Goal: Task Accomplishment & Management: Use online tool/utility

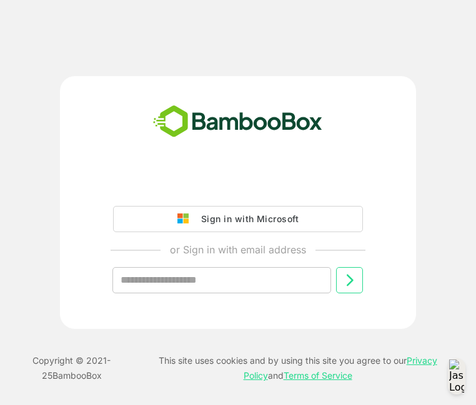
click at [230, 222] on div "Sign in with Microsoft" at bounding box center [247, 219] width 104 height 16
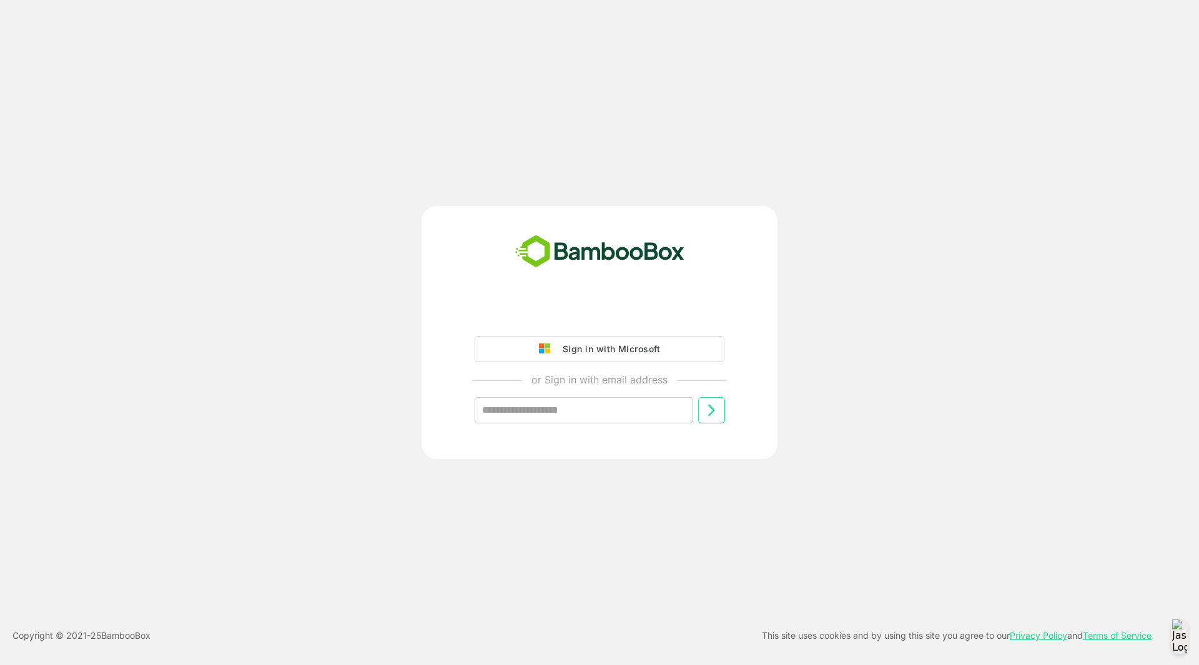
click at [592, 355] on div "Sign in with Microsoft" at bounding box center [608, 349] width 104 height 16
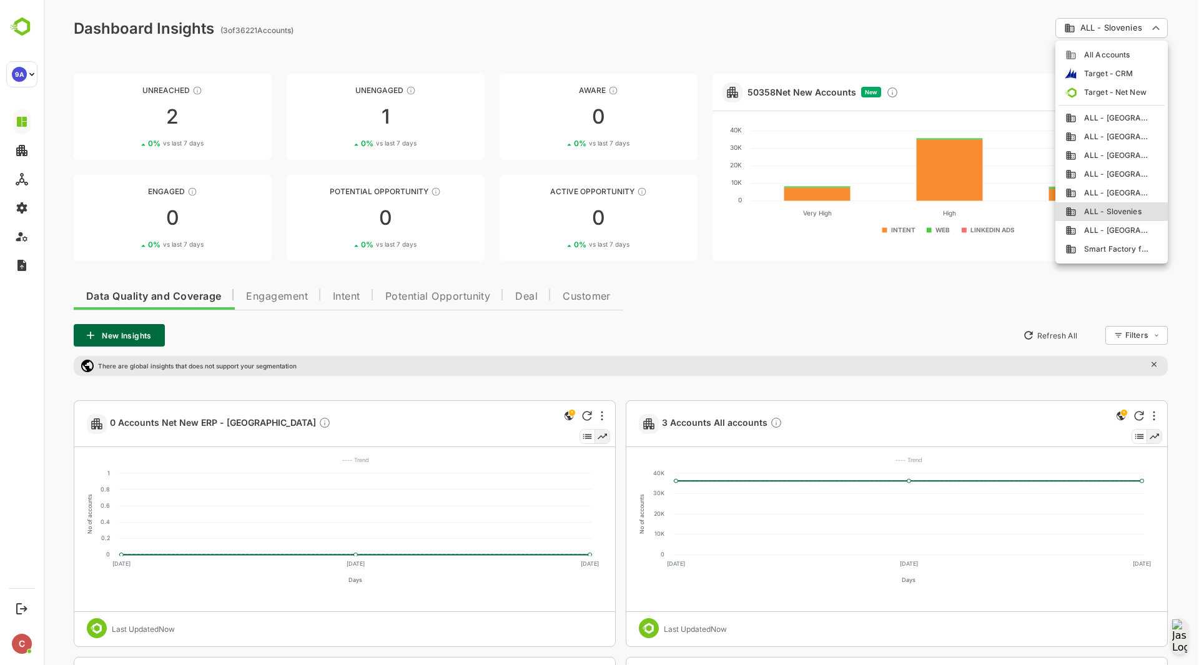
click at [875, 325] on div at bounding box center [621, 332] width 1155 height 665
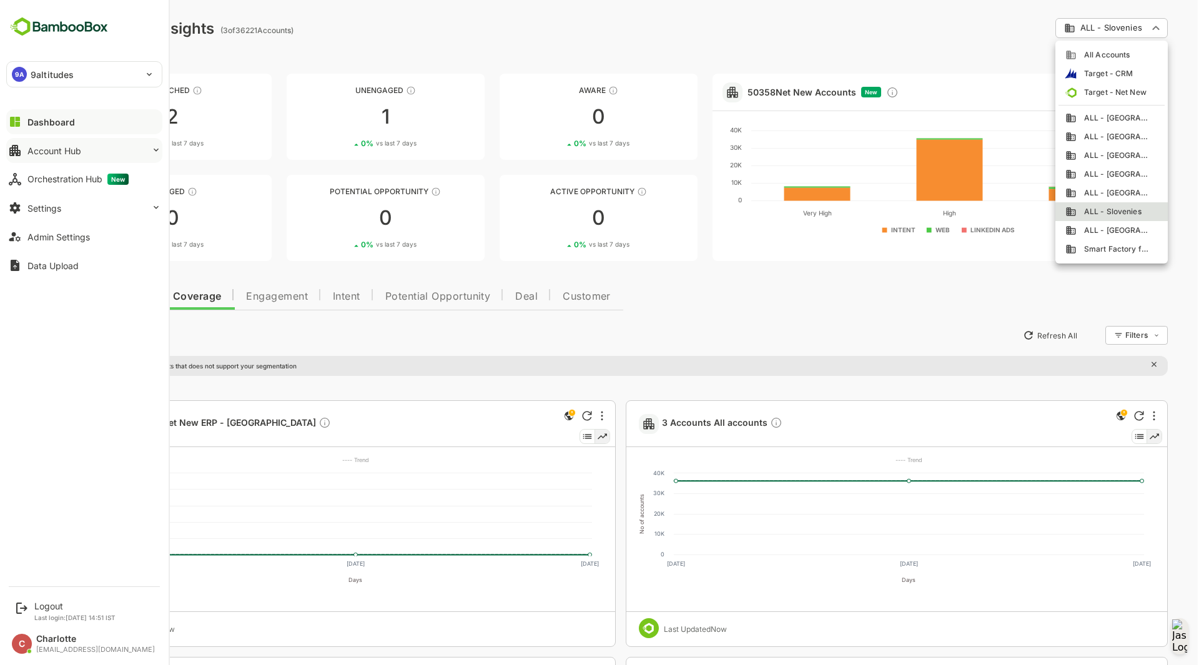
click at [26, 151] on button "Account Hub" at bounding box center [84, 150] width 156 height 25
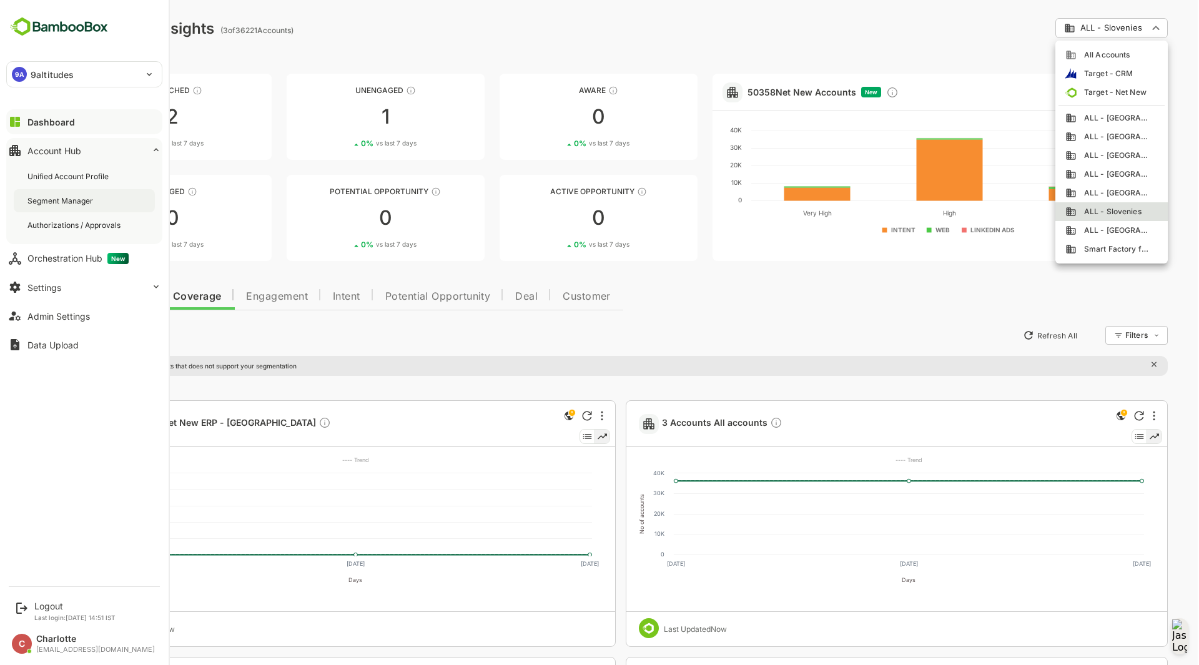
click at [66, 198] on div "Segment Manager" at bounding box center [61, 200] width 68 height 11
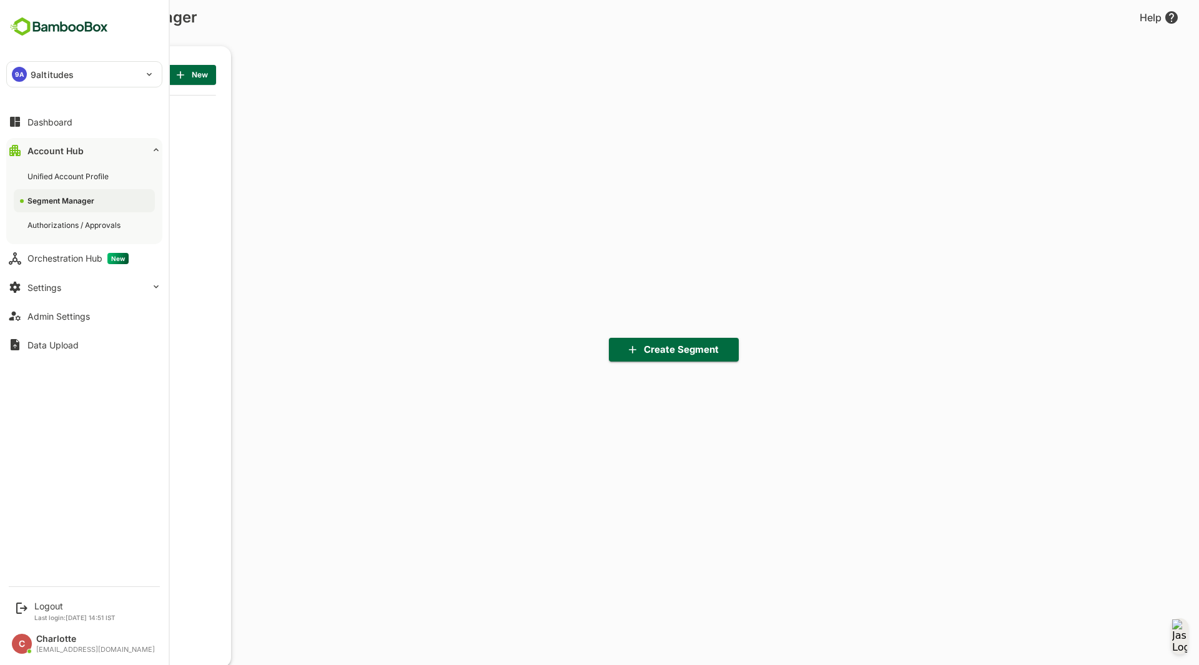
scroll to position [462, 154]
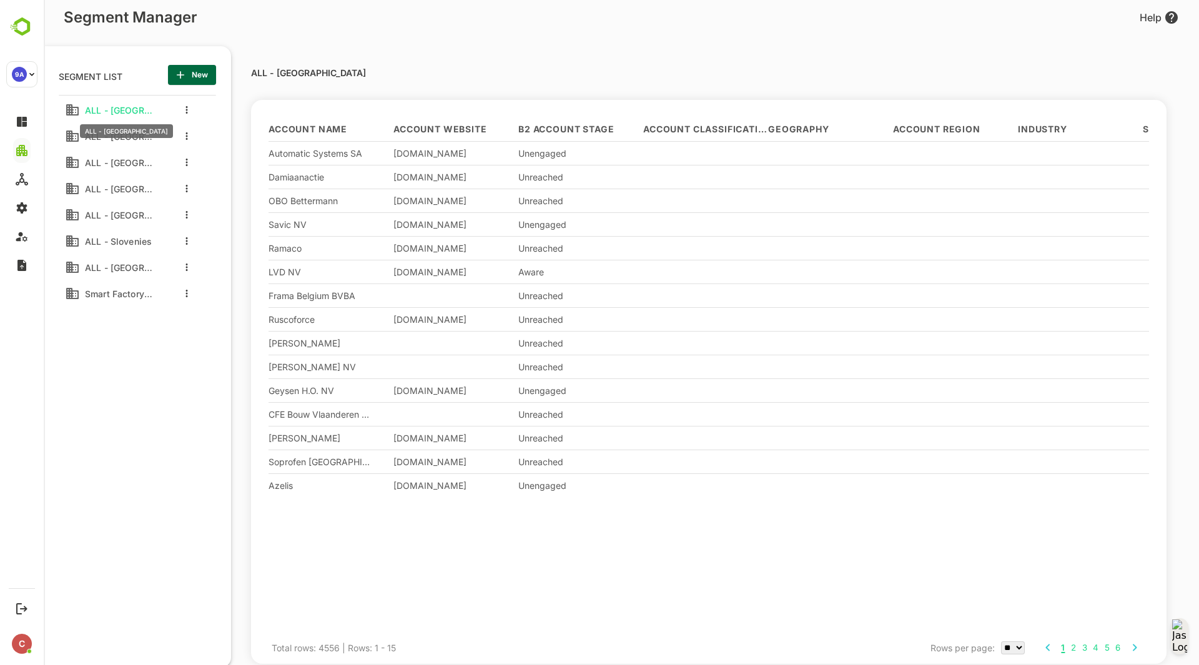
click at [125, 109] on span "ALL - Belgium" at bounding box center [116, 110] width 72 height 11
click at [190, 113] on div at bounding box center [184, 110] width 50 height 22
click at [185, 110] on button "more actions" at bounding box center [187, 109] width 6 height 11
click at [204, 130] on div at bounding box center [205, 131] width 22 height 9
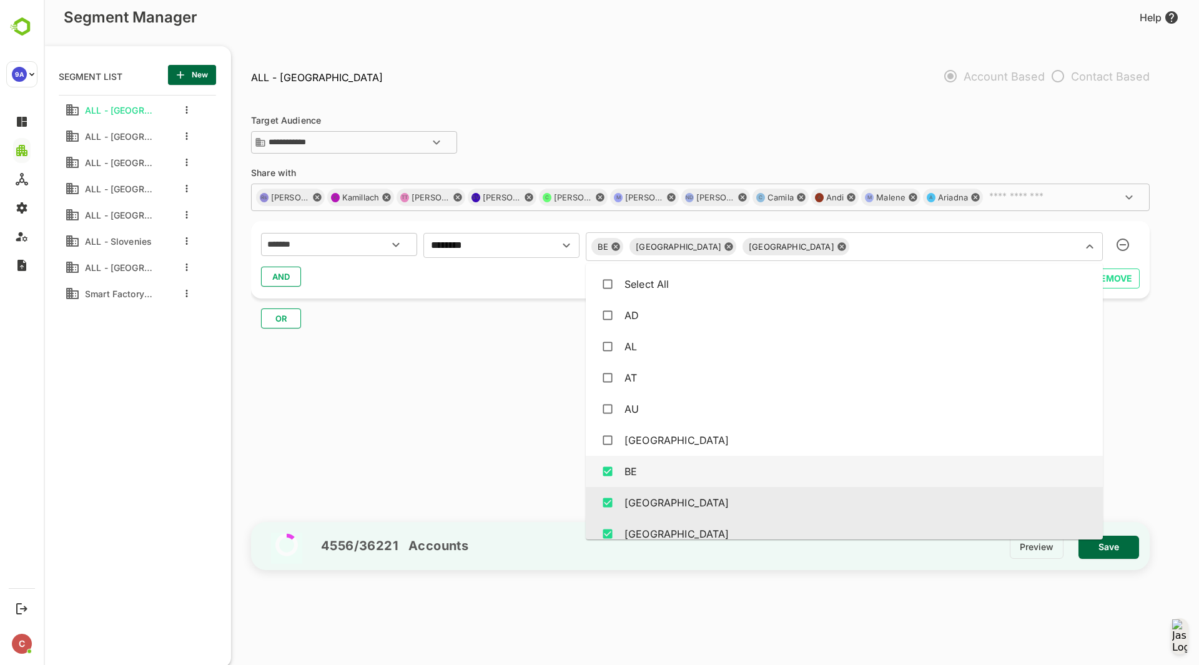
click at [668, 253] on div "BE België Belgium ​" at bounding box center [844, 246] width 517 height 29
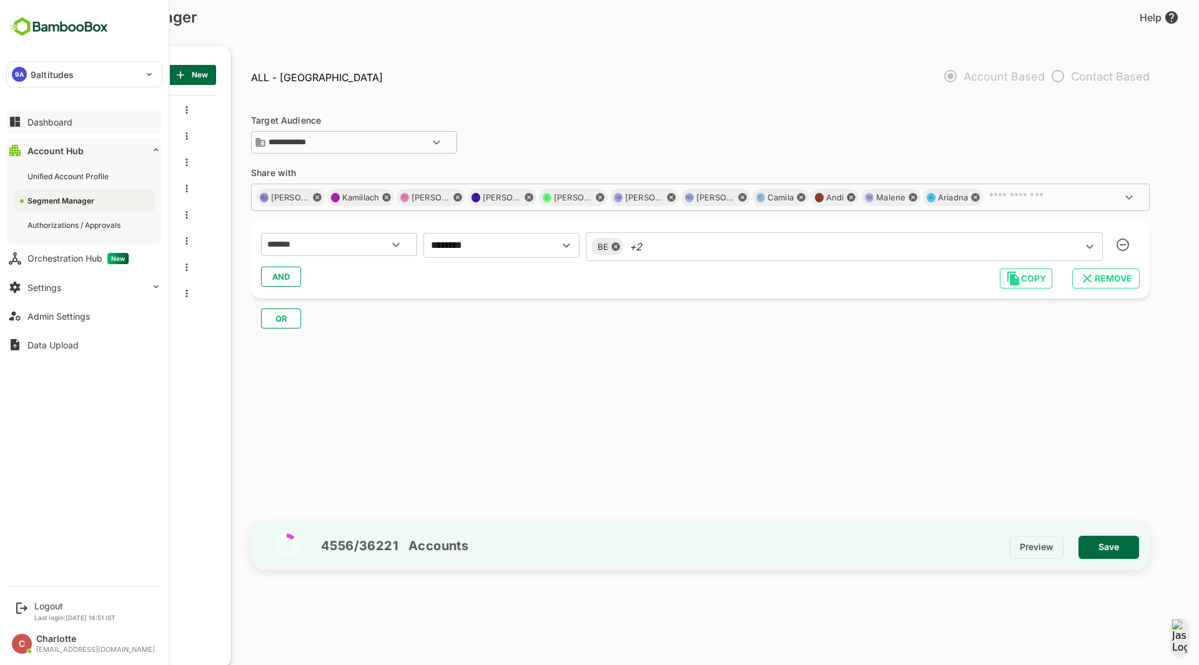
click at [20, 131] on button "Dashboard" at bounding box center [84, 121] width 156 height 25
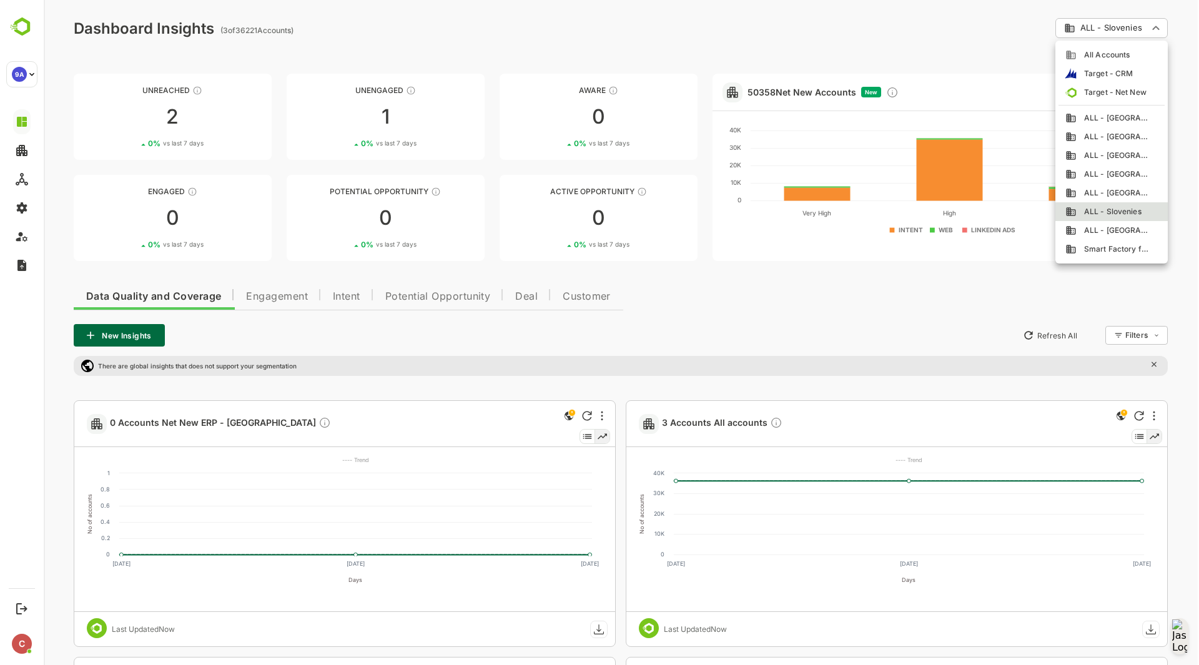
click at [958, 114] on span "ALL - Belgium" at bounding box center [1113, 117] width 74 height 11
type input "**********"
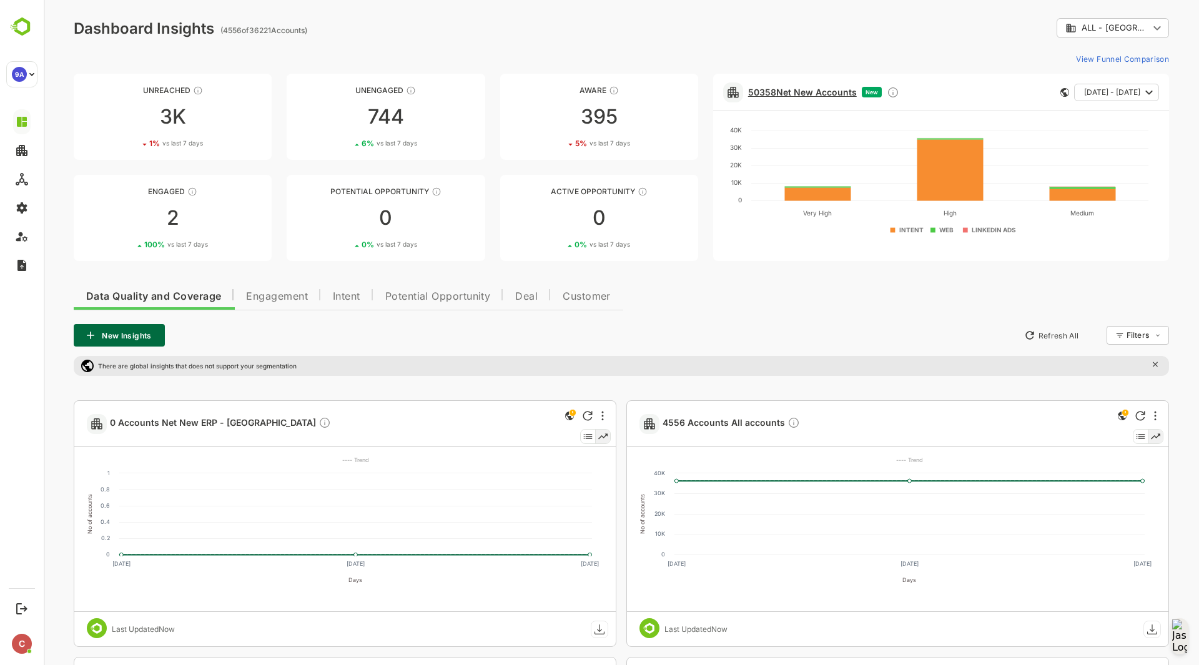
click at [785, 92] on link "50358 Net New Accounts" at bounding box center [802, 92] width 109 height 11
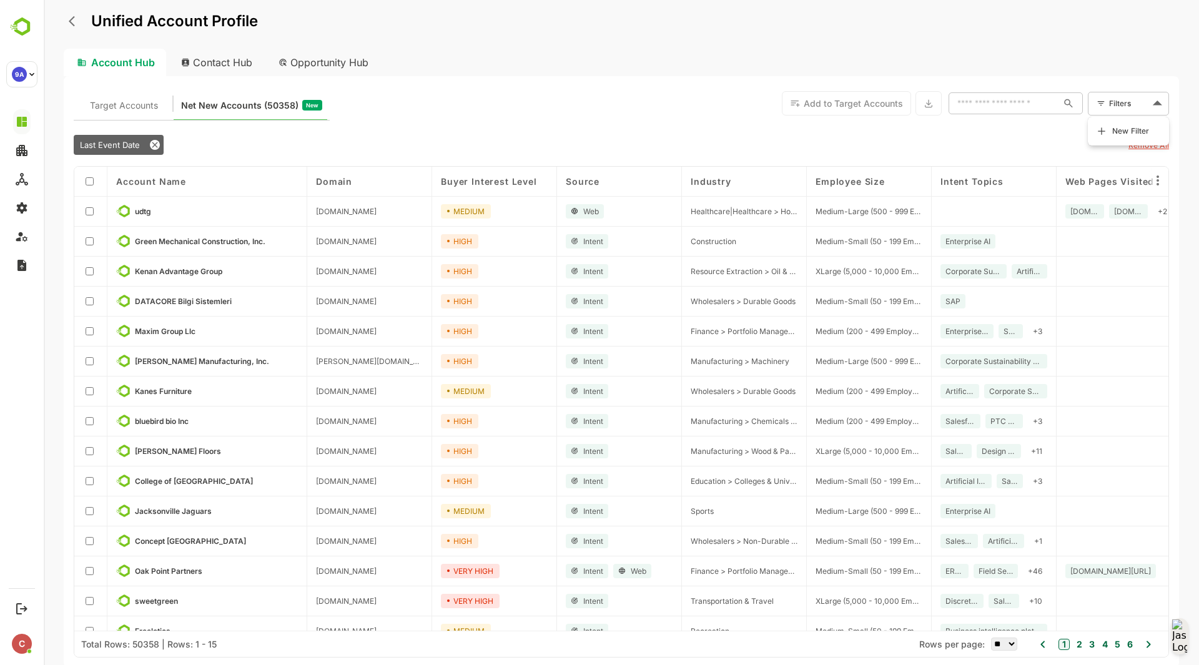
click at [958, 102] on body "Unified Account Profile Account Hub Contact Hub Opportunity Hub Target Accounts…" at bounding box center [621, 332] width 1155 height 665
click at [958, 125] on span "New Filter" at bounding box center [1130, 131] width 37 height 15
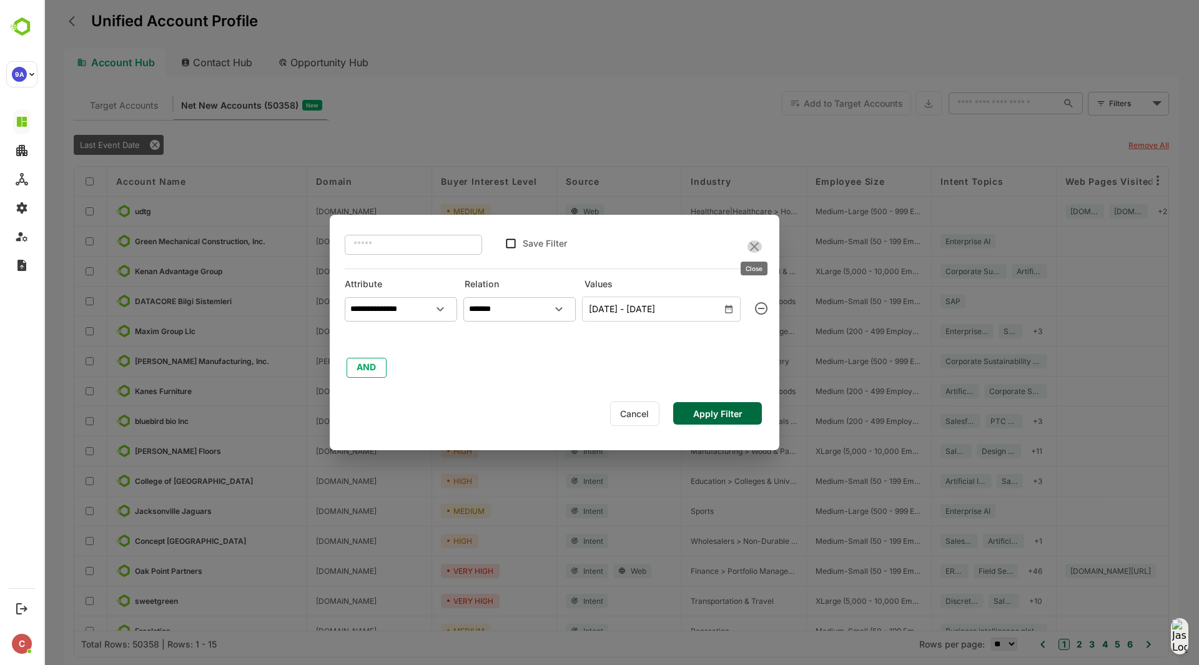
click at [754, 244] on icon "close" at bounding box center [754, 246] width 15 height 15
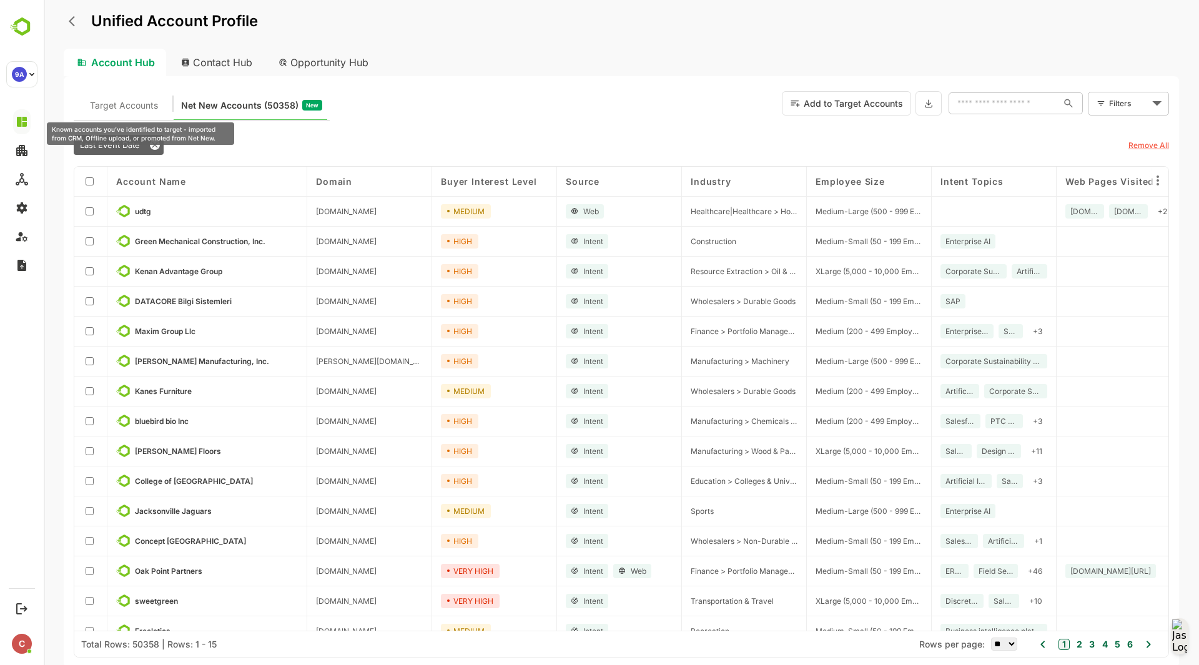
click at [138, 103] on span "Target Accounts" at bounding box center [124, 105] width 68 height 16
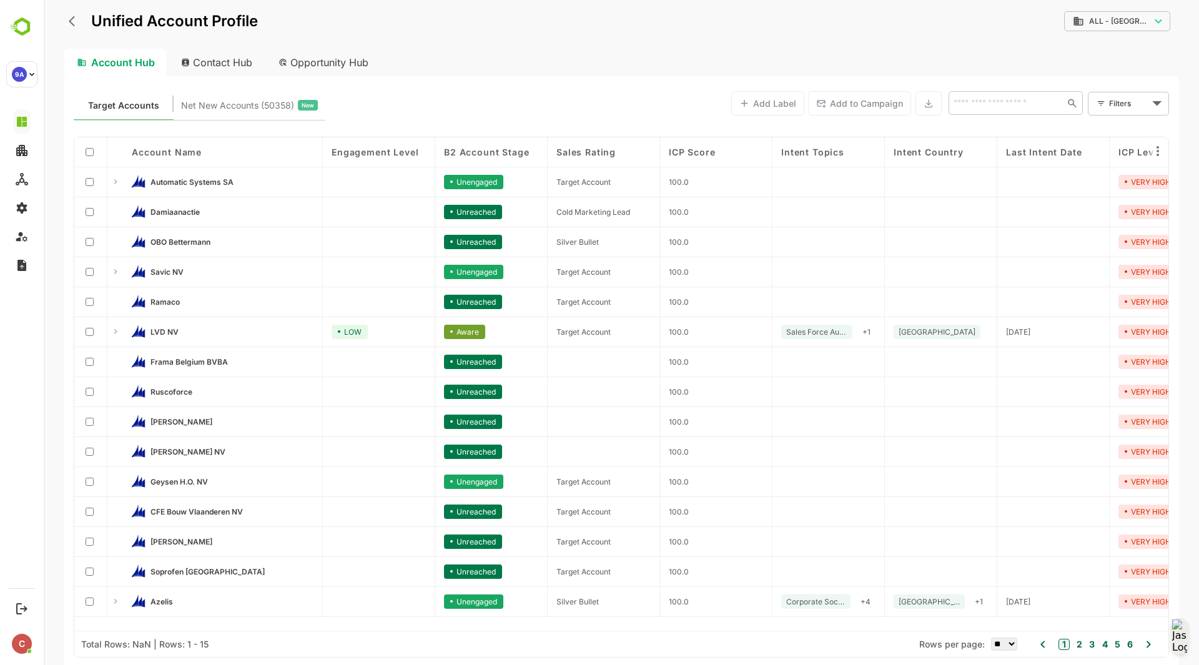
click at [71, 24] on icon "back" at bounding box center [75, 21] width 12 height 12
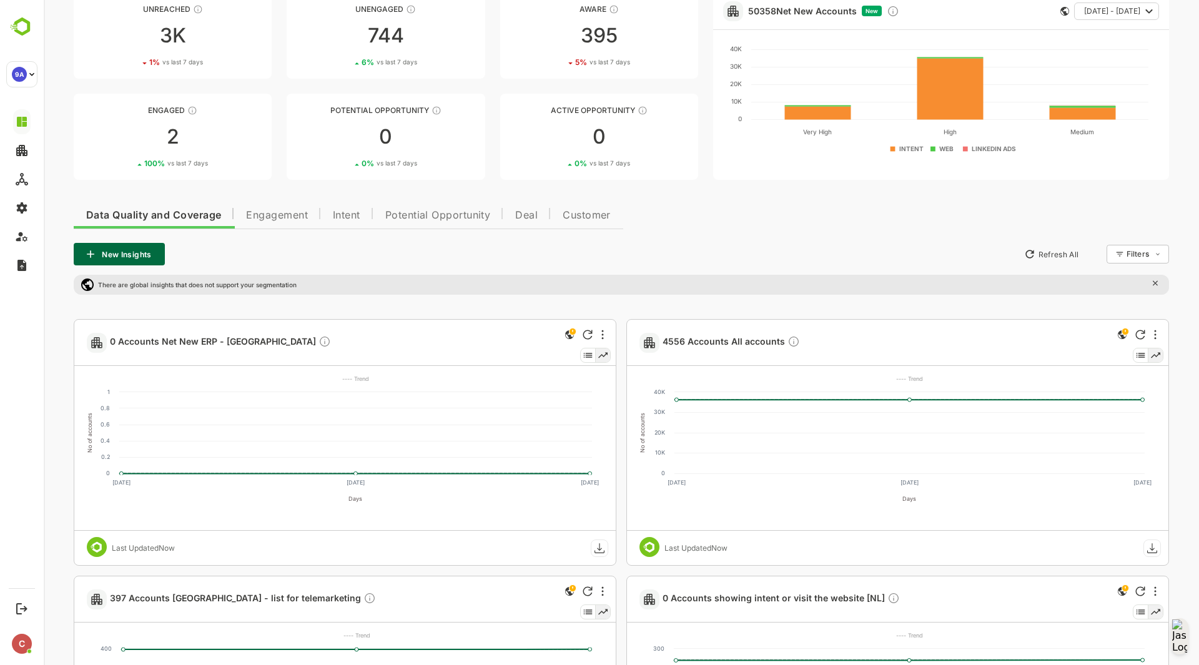
scroll to position [84, 0]
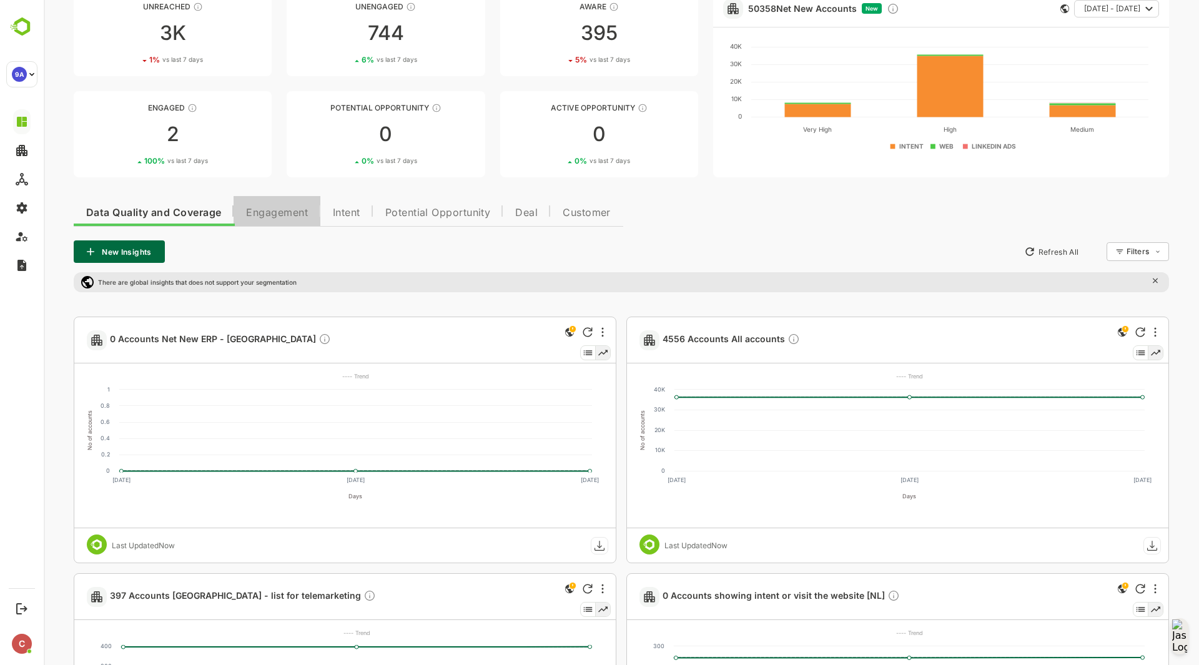
click at [274, 214] on span "Engagement" at bounding box center [277, 213] width 62 height 10
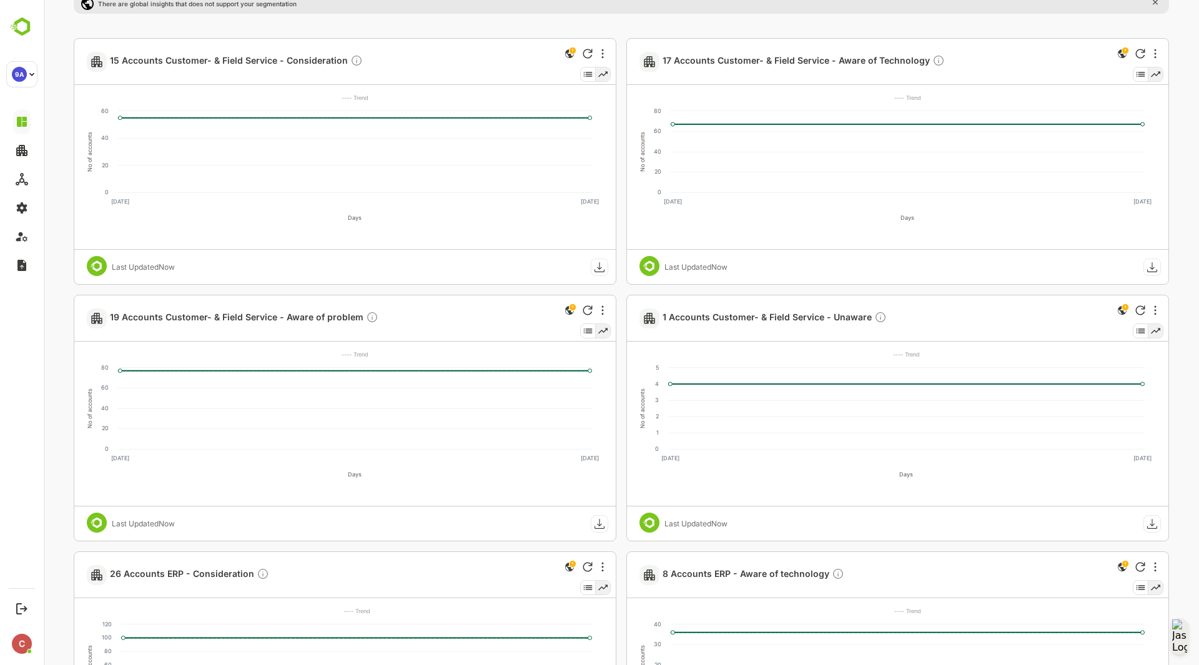
scroll to position [367, 0]
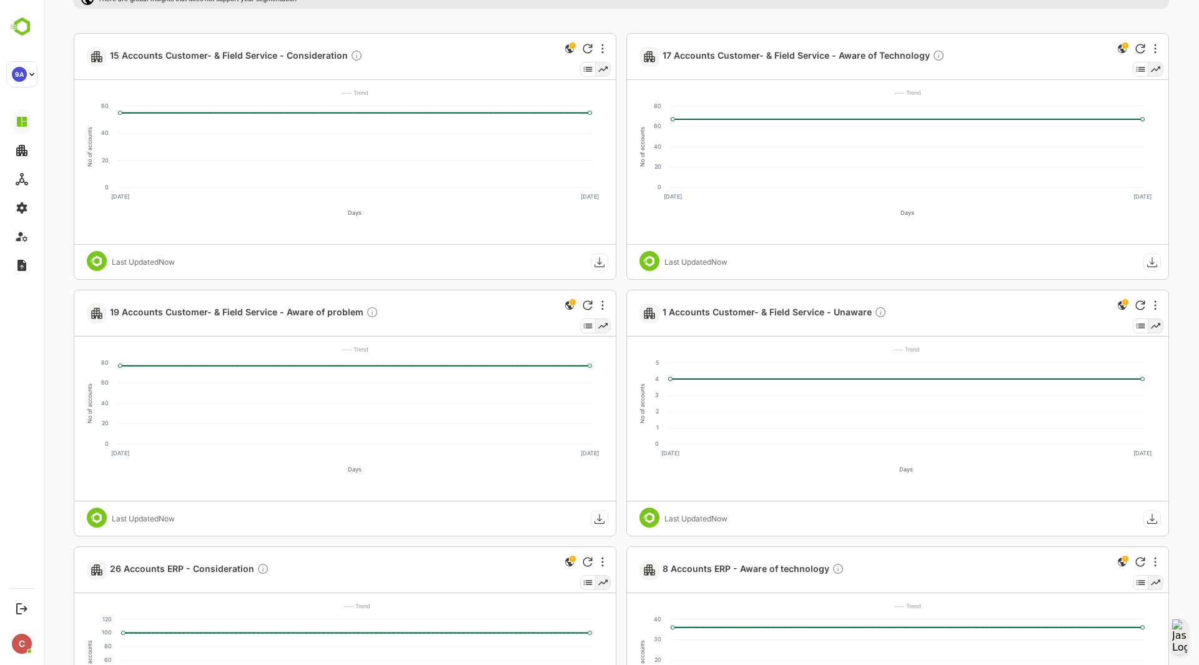
click at [958, 324] on icon at bounding box center [1140, 325] width 9 height 5
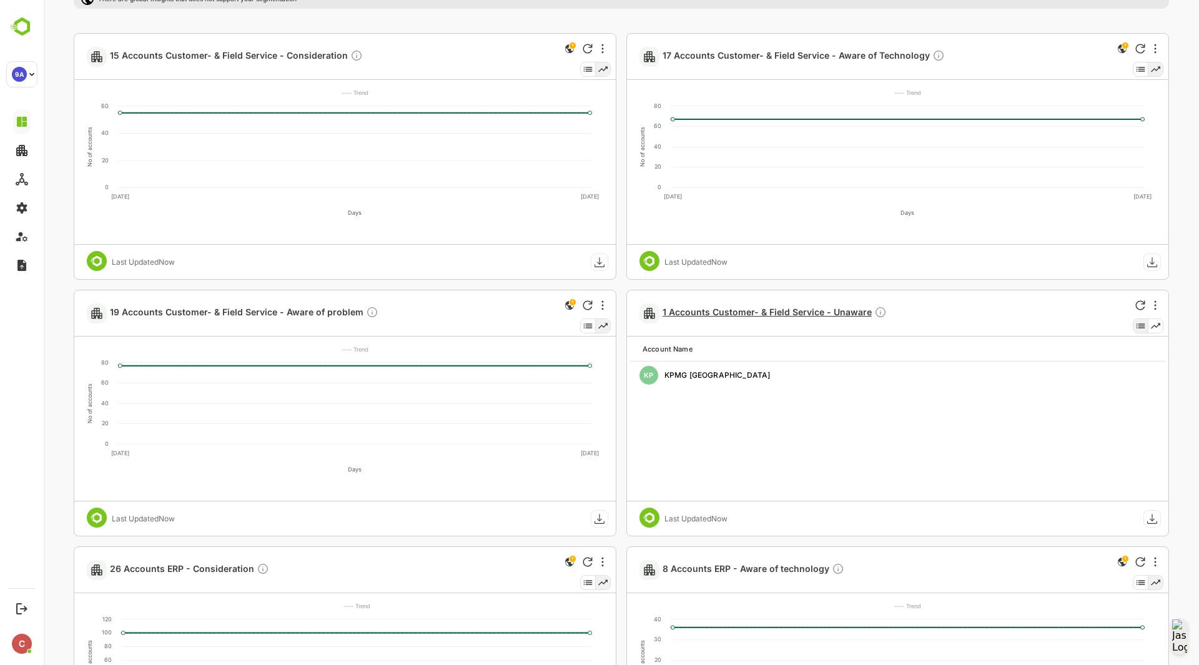
click at [709, 314] on span "1 Accounts Customer- & Field Service - Unaware" at bounding box center [774, 313] width 224 height 14
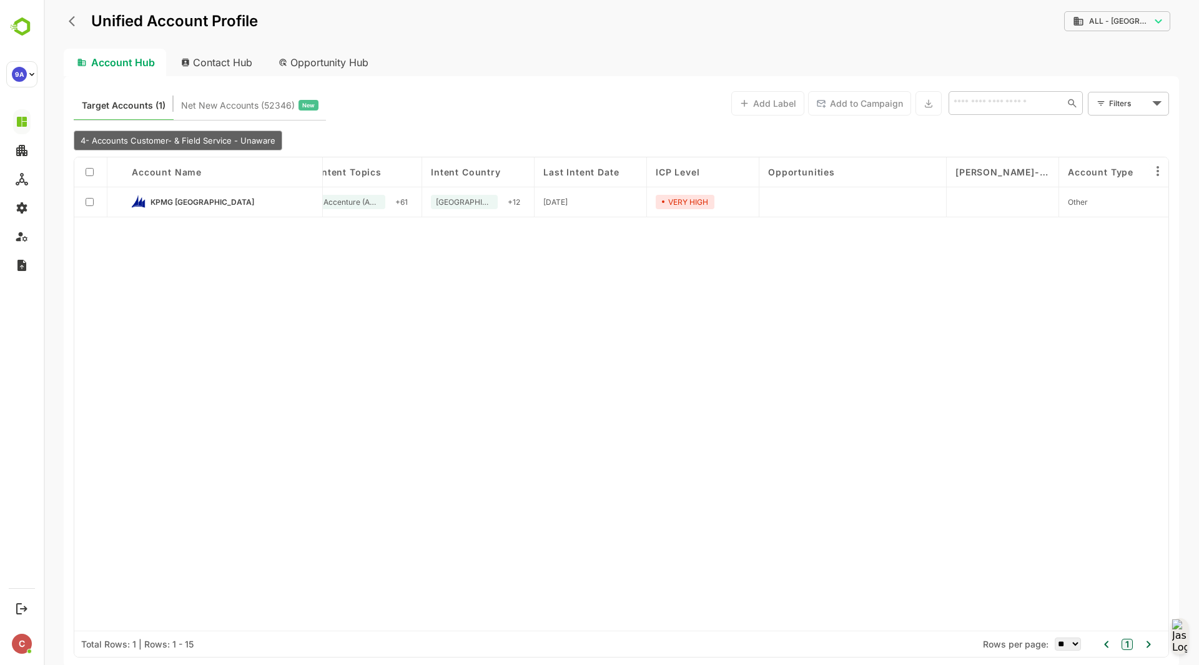
scroll to position [0, 0]
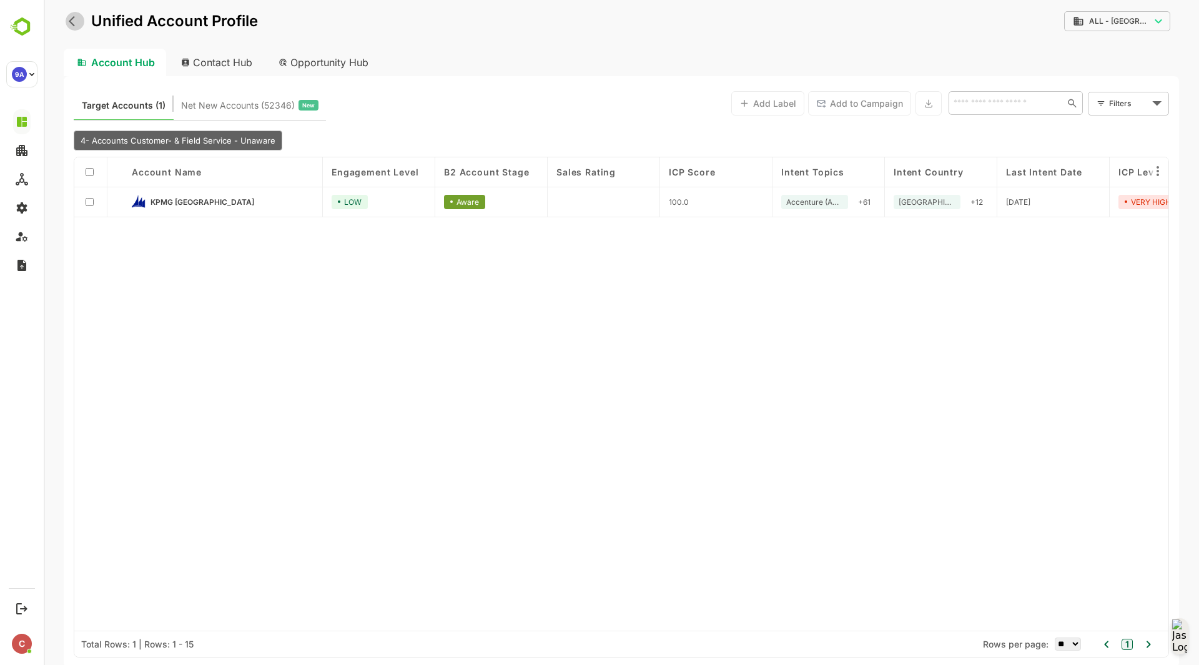
click at [77, 21] on icon "back" at bounding box center [75, 21] width 12 height 12
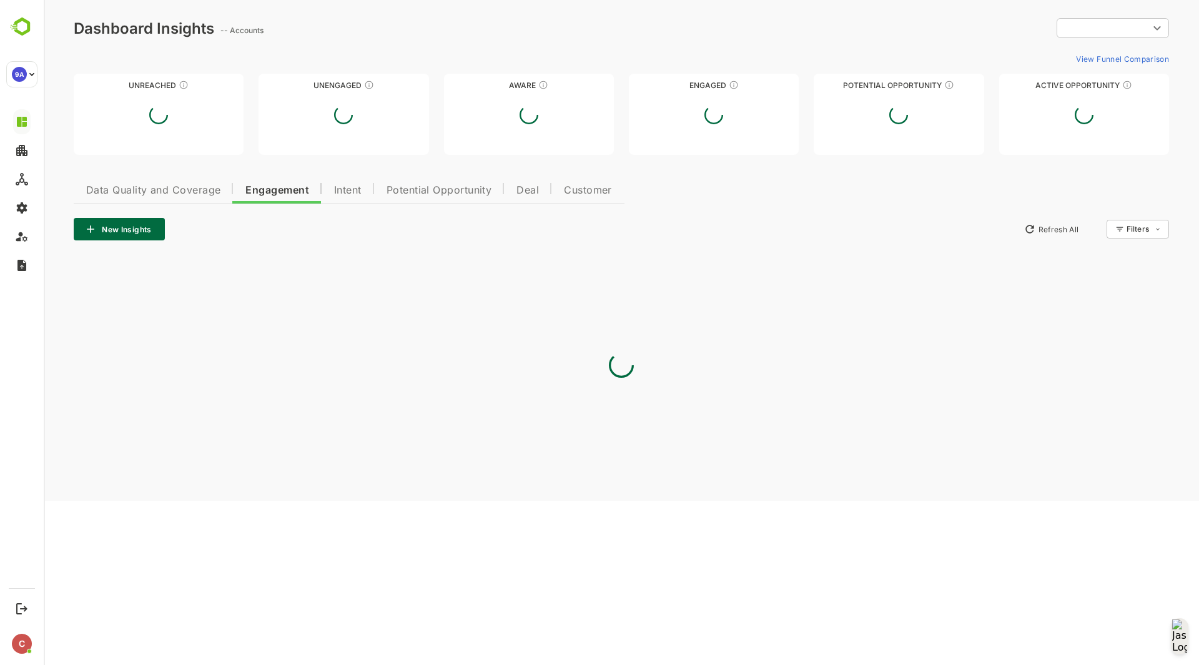
type input "**********"
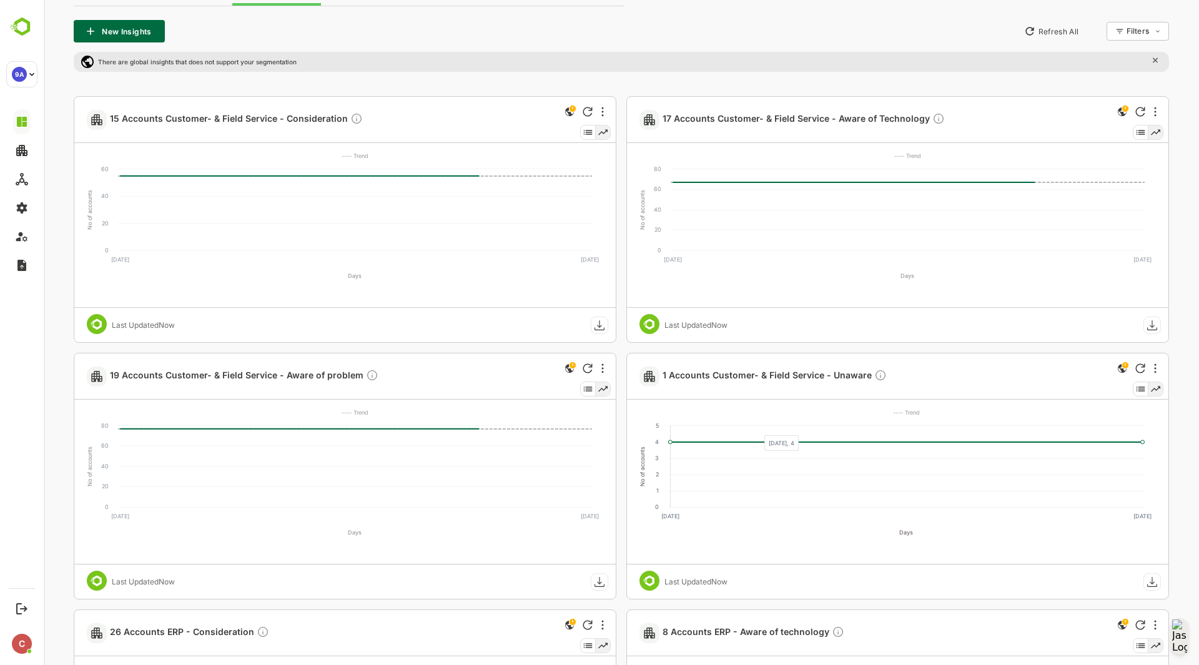
scroll to position [305, 0]
click at [121, 30] on button "New Insights" at bounding box center [119, 30] width 91 height 22
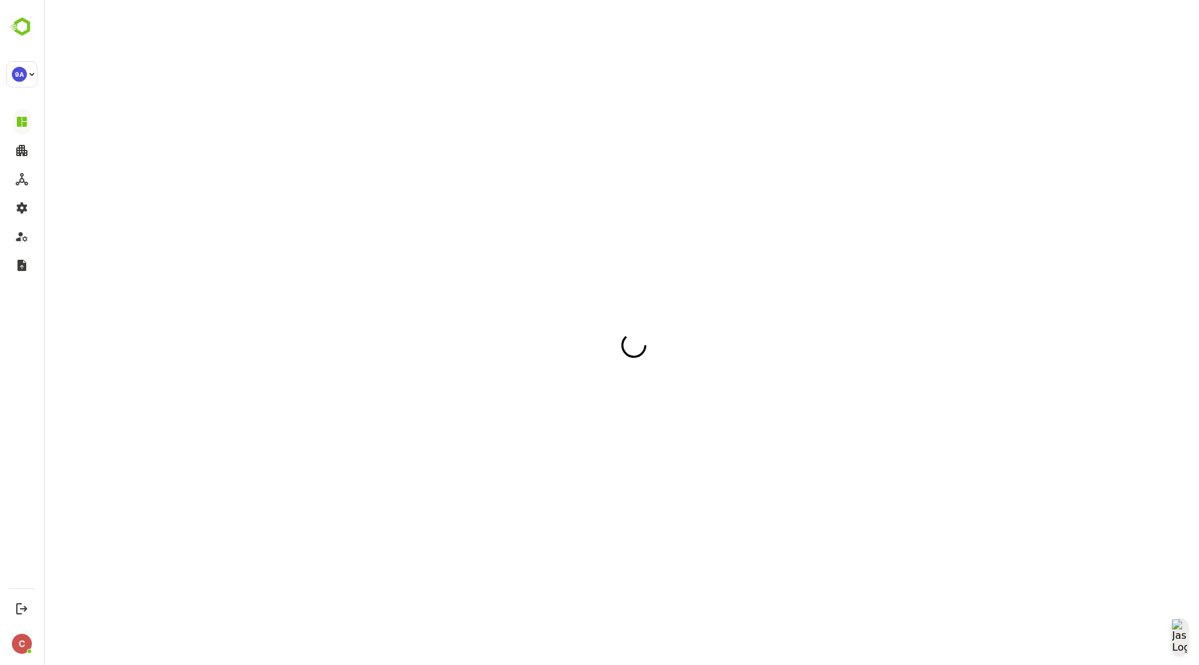
scroll to position [0, 0]
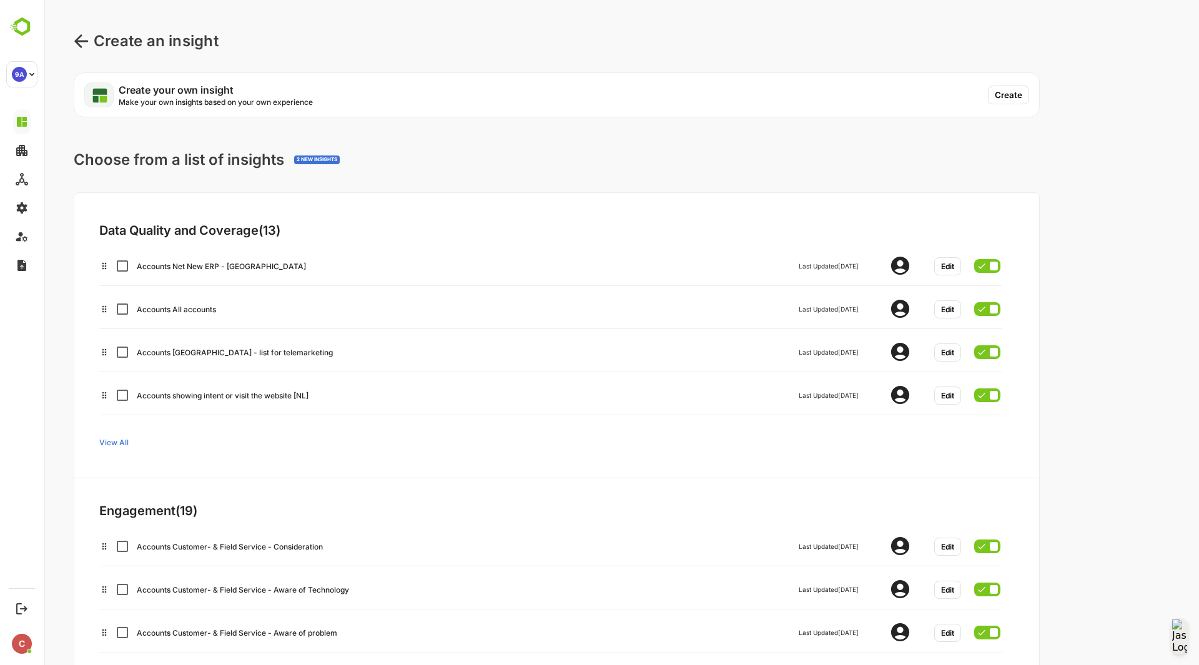
click at [958, 95] on button "Create" at bounding box center [1008, 95] width 41 height 19
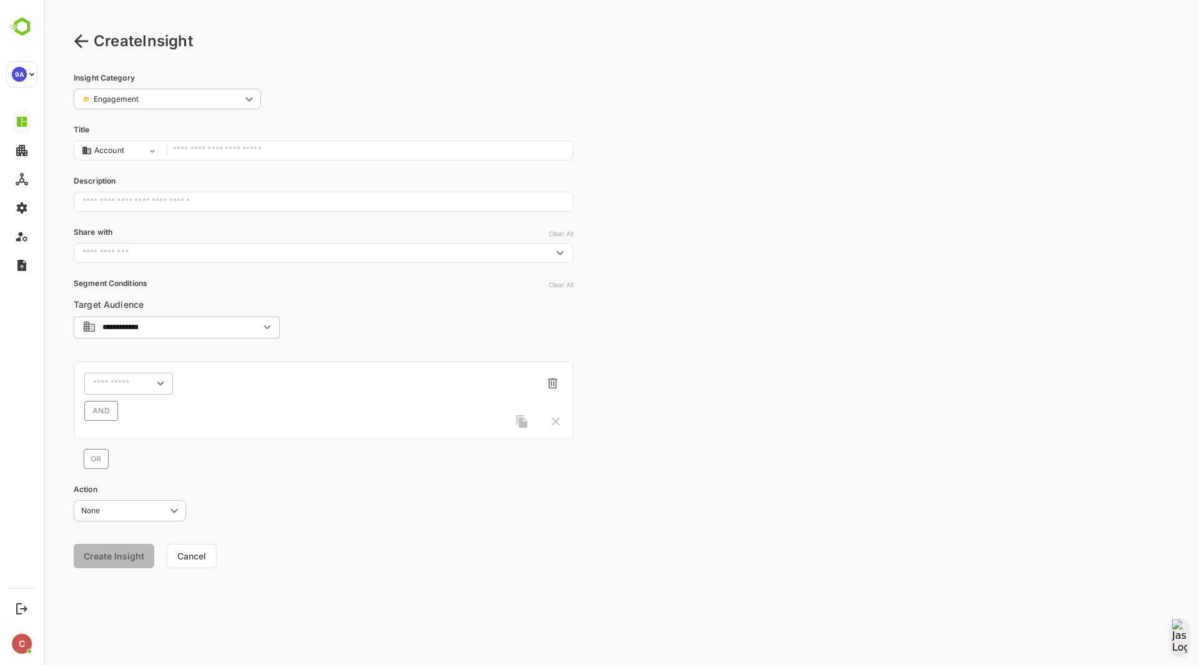
click at [214, 150] on input "text" at bounding box center [369, 150] width 393 height 17
type input "**********"
click at [203, 247] on input "text" at bounding box center [312, 253] width 471 height 12
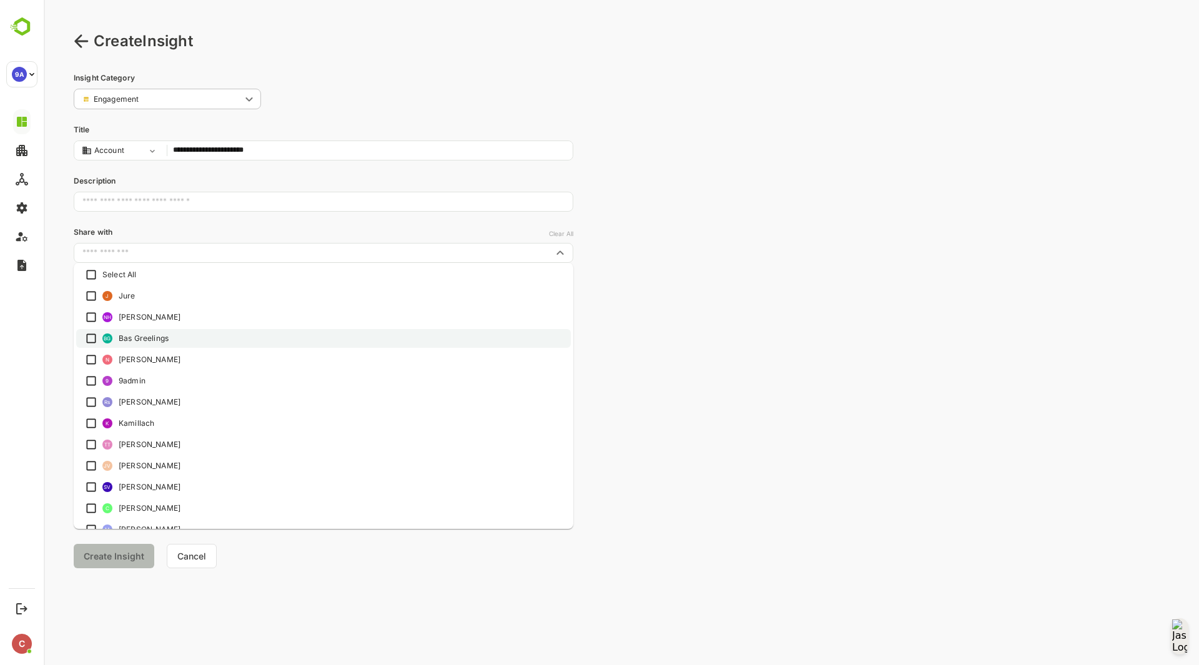
click at [171, 334] on li "BG Bas Greelings" at bounding box center [323, 338] width 495 height 19
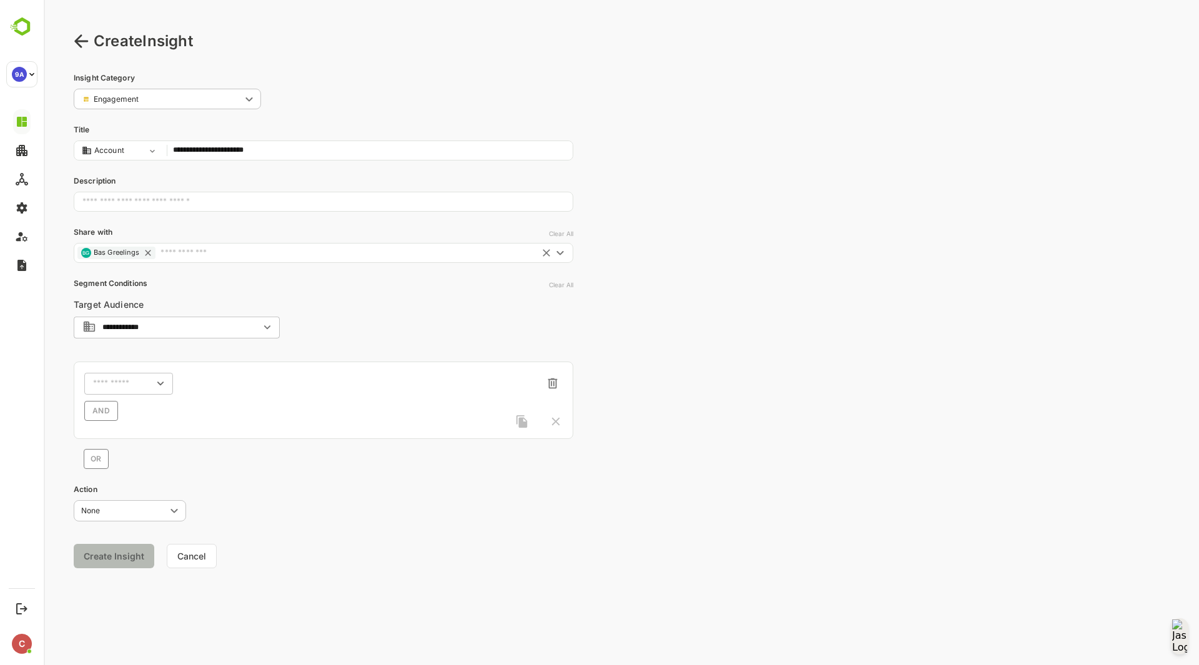
click at [190, 324] on input "**********" at bounding box center [178, 327] width 153 height 9
click at [419, 337] on div "**********" at bounding box center [324, 381] width 500 height 175
click at [121, 383] on input "text" at bounding box center [112, 383] width 39 height 9
type input "******"
click at [119, 433] on p "Intent Country" at bounding box center [125, 433] width 52 height 11
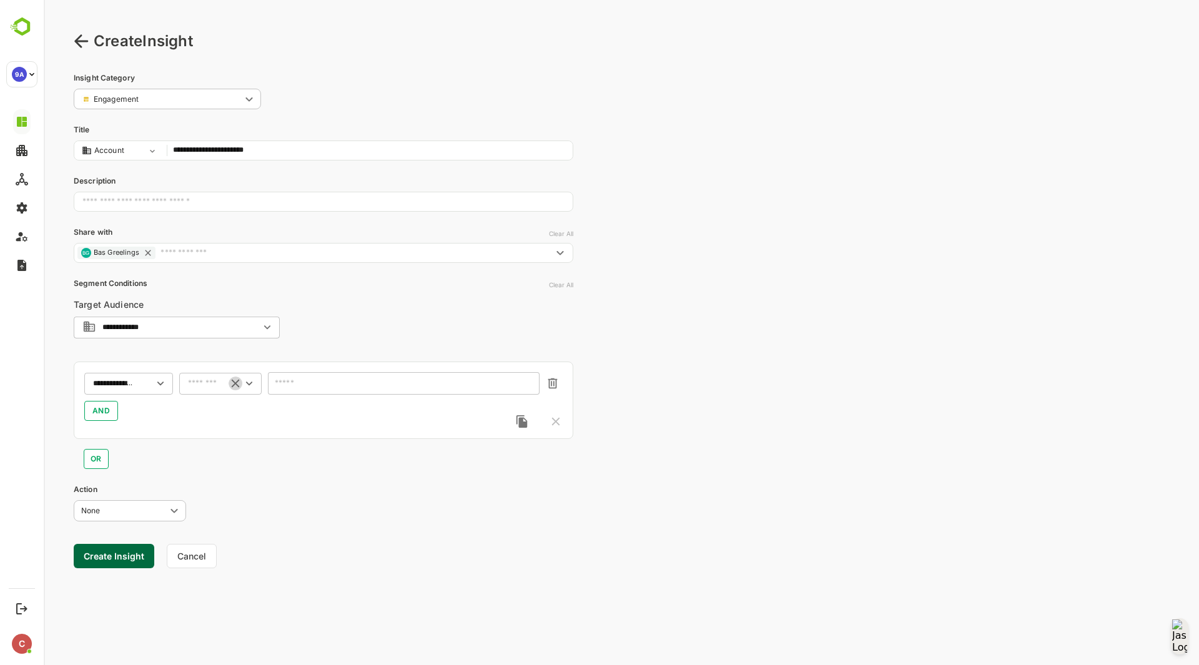
click at [235, 385] on icon "Clear" at bounding box center [236, 383] width 14 height 14
click at [229, 383] on input "text" at bounding box center [212, 383] width 49 height 9
click at [227, 399] on li "includes" at bounding box center [220, 406] width 77 height 19
type input "********"
click at [299, 391] on div "​" at bounding box center [404, 383] width 272 height 22
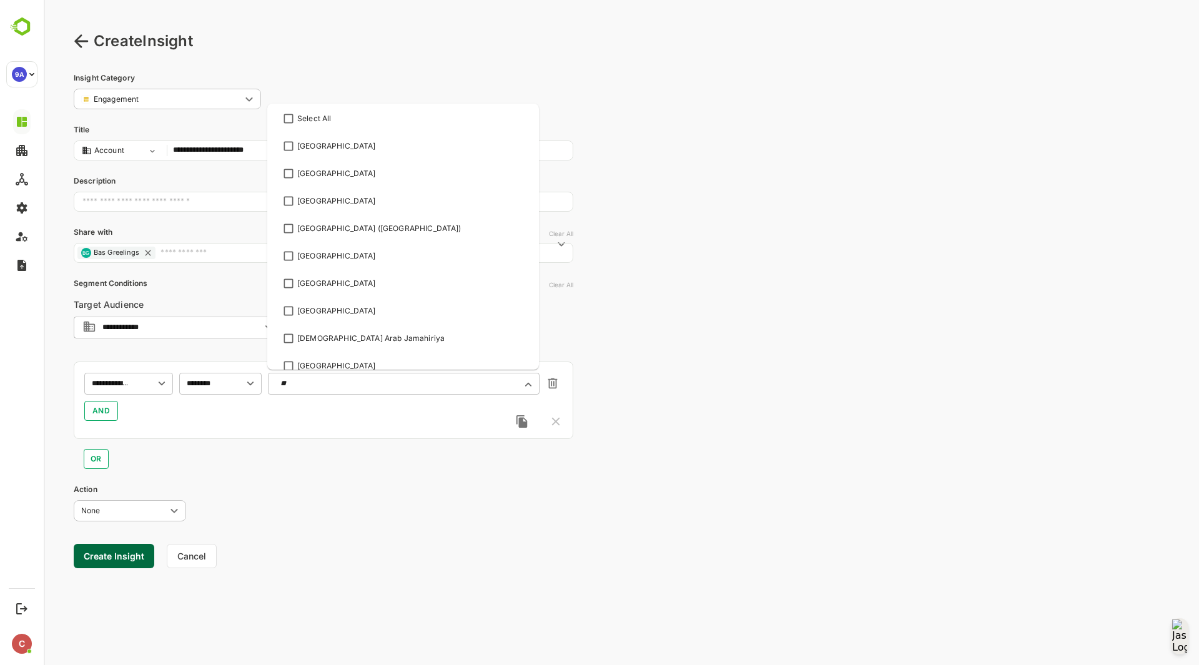
type input "*"
click at [134, 381] on div "**********" at bounding box center [128, 383] width 89 height 22
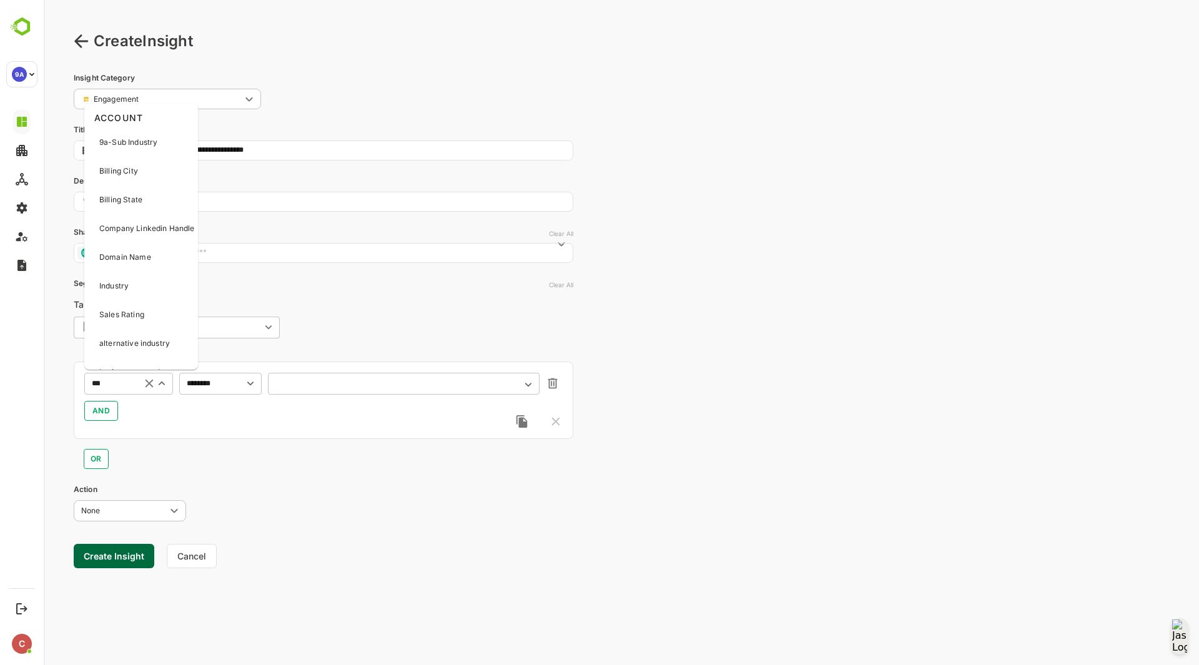
type input "****"
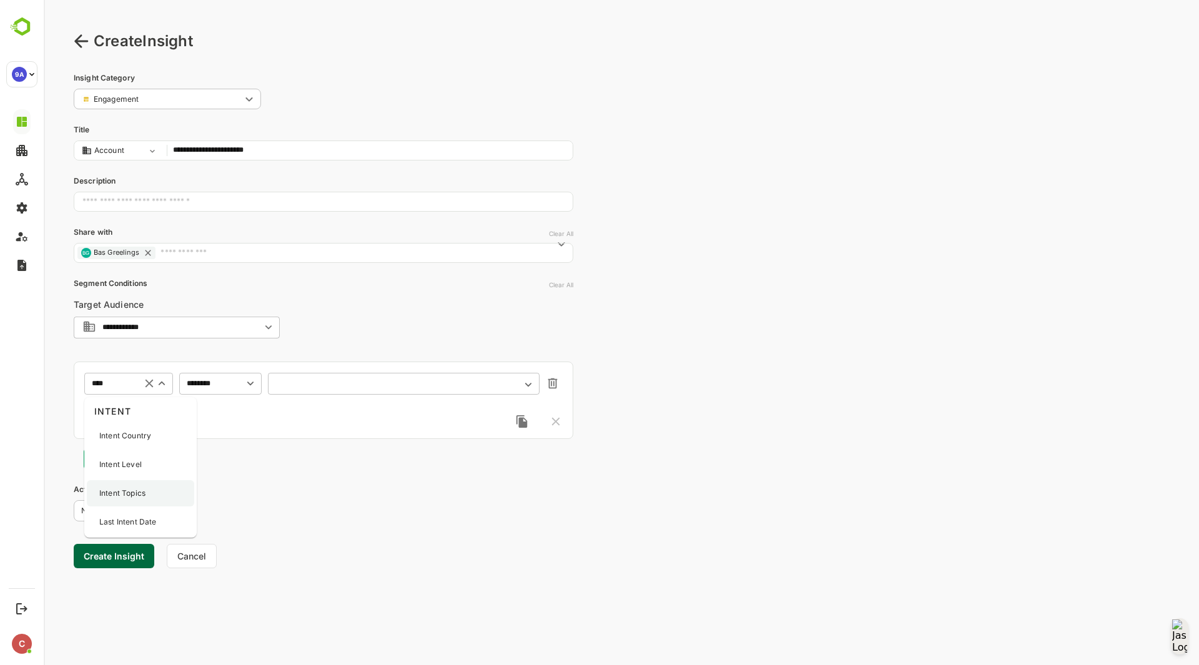
click at [155, 491] on div "Intent Topics" at bounding box center [140, 493] width 107 height 26
click at [342, 380] on input "text" at bounding box center [404, 383] width 272 height 22
type input "*"
click at [206, 384] on input "text" at bounding box center [204, 383] width 33 height 9
click at [212, 400] on li "includes" at bounding box center [220, 406] width 77 height 19
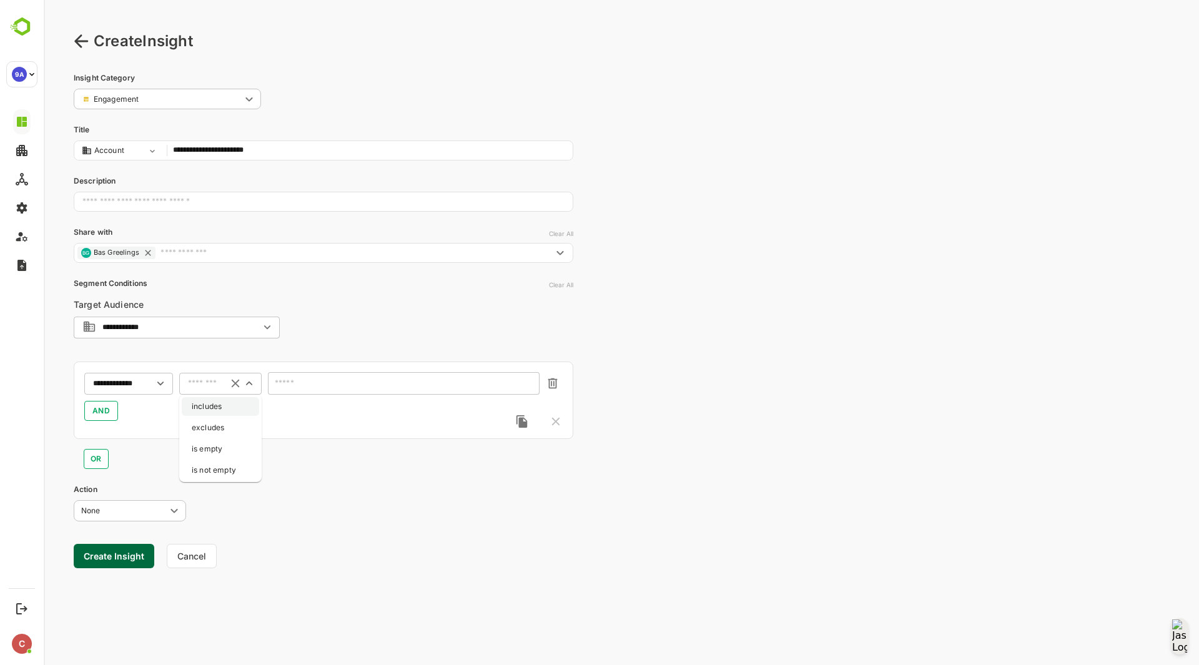
type input "********"
click at [307, 388] on div "​" at bounding box center [404, 383] width 272 height 22
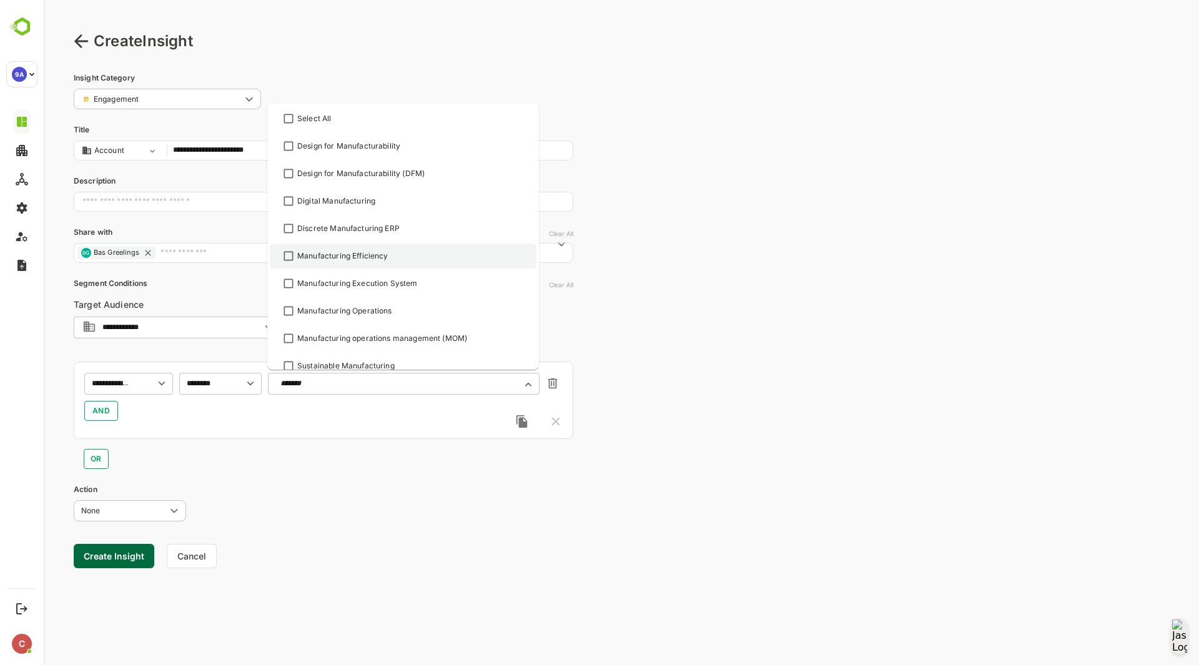
click at [342, 255] on div "Manufacturing Efficiency" at bounding box center [342, 255] width 91 height 11
click at [357, 304] on div "Manufacturing Operations" at bounding box center [403, 310] width 244 height 15
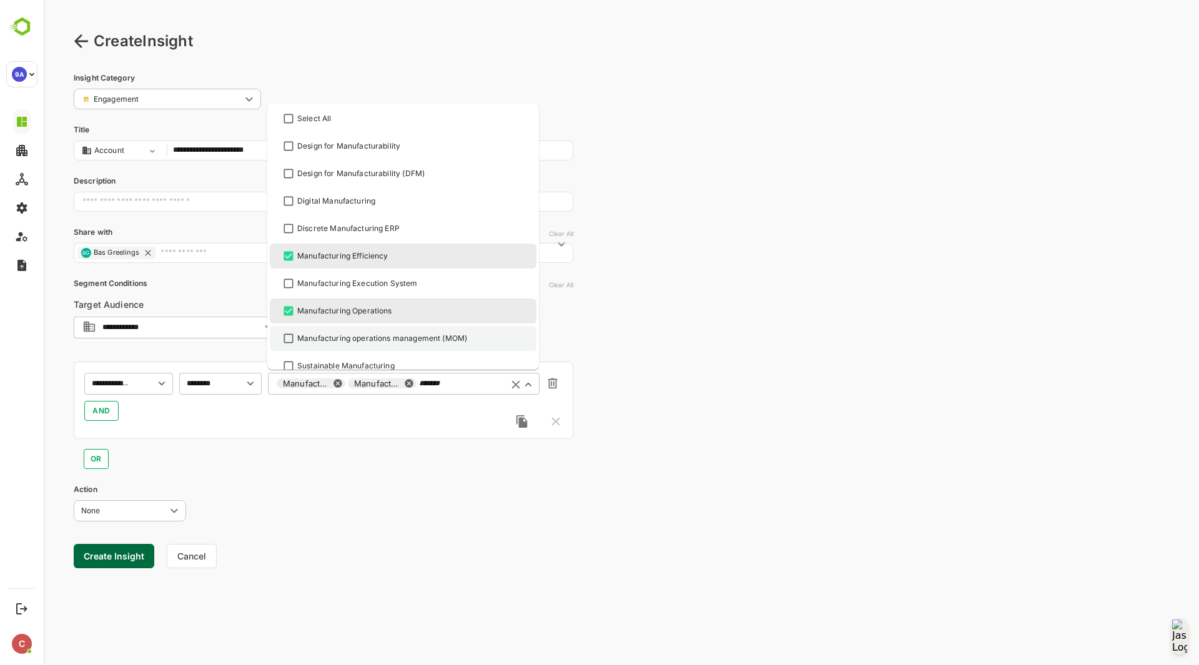
click at [365, 337] on div "Manufacturing operations management (MOM)" at bounding box center [382, 338] width 170 height 11
type input "*******"
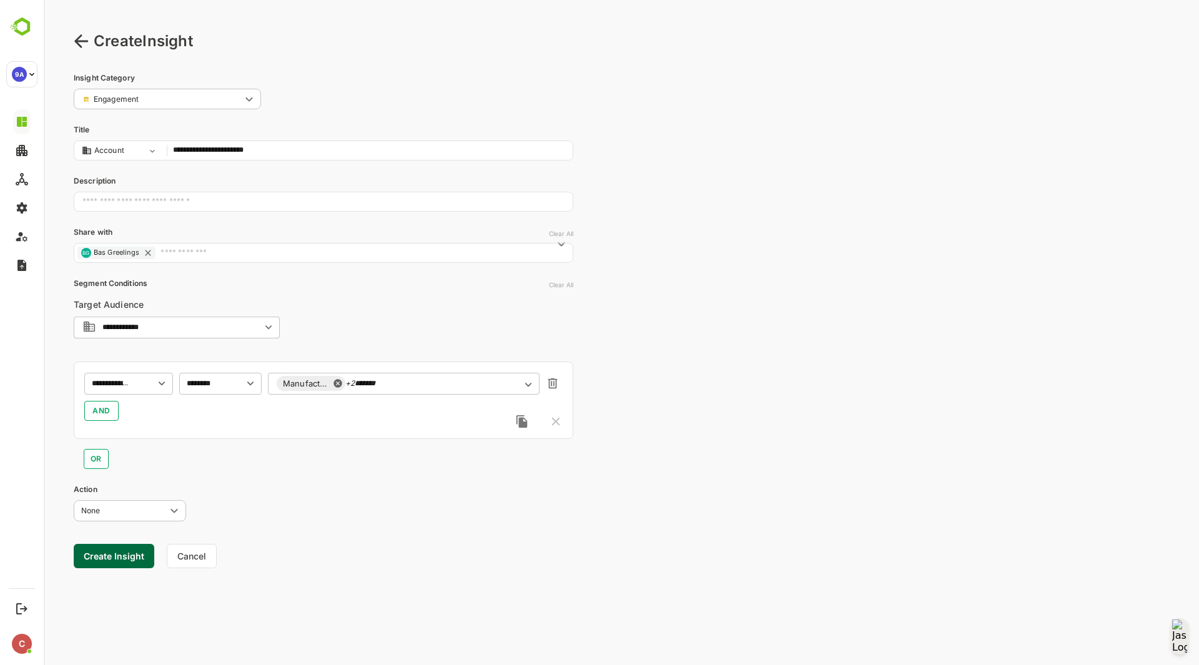
click at [341, 443] on div "OR" at bounding box center [324, 454] width 500 height 30
click at [131, 514] on button "Create Insight" at bounding box center [114, 556] width 81 height 24
click at [232, 514] on link "View" at bounding box center [232, 626] width 27 height 15
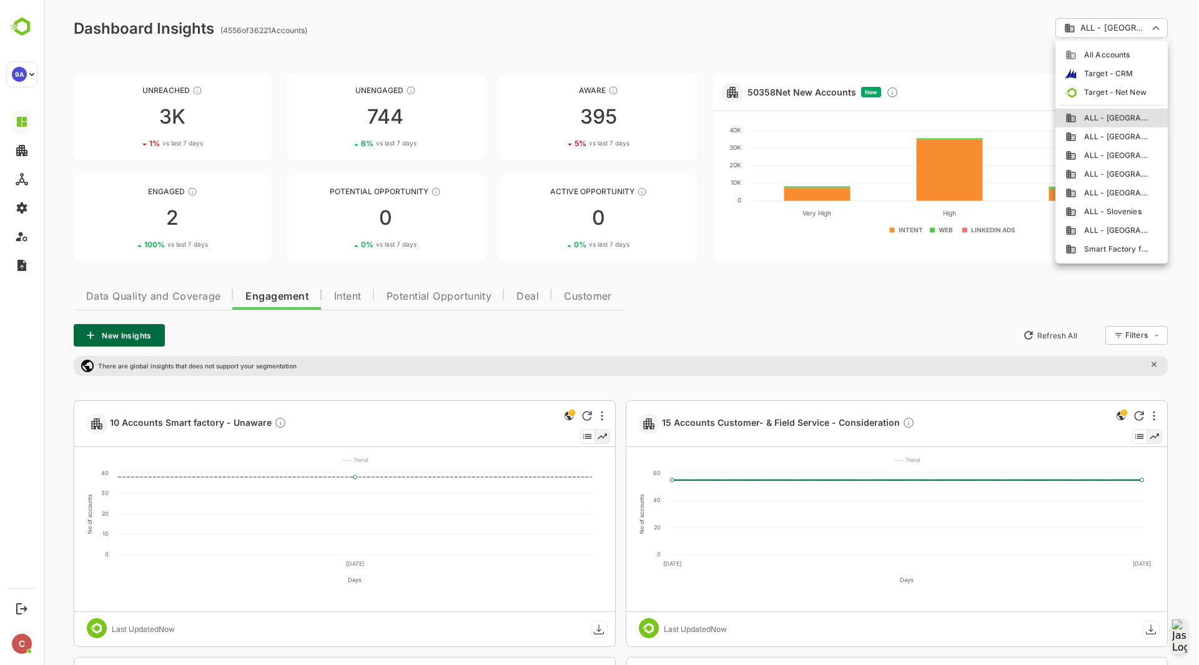
click at [958, 57] on span "All Accounts" at bounding box center [1102, 54] width 53 height 11
type input "**********"
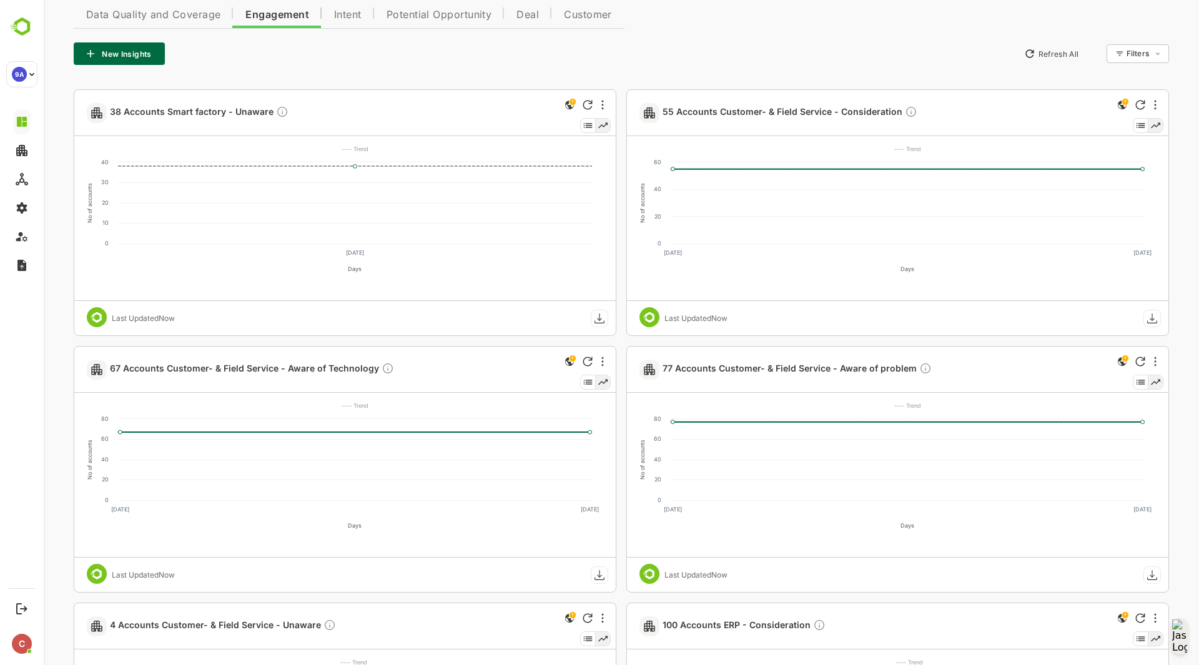
scroll to position [282, 0]
click at [737, 372] on span "77 Accounts Customer- & Field Service - Aware of problem" at bounding box center [796, 369] width 269 height 14
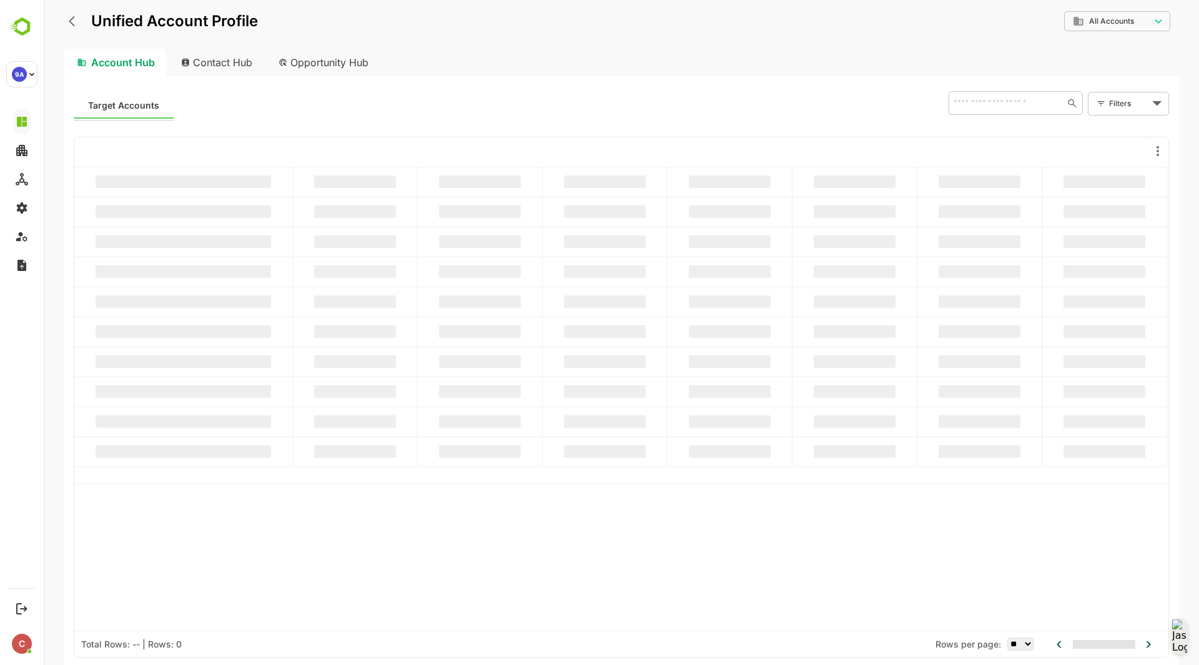
scroll to position [0, 0]
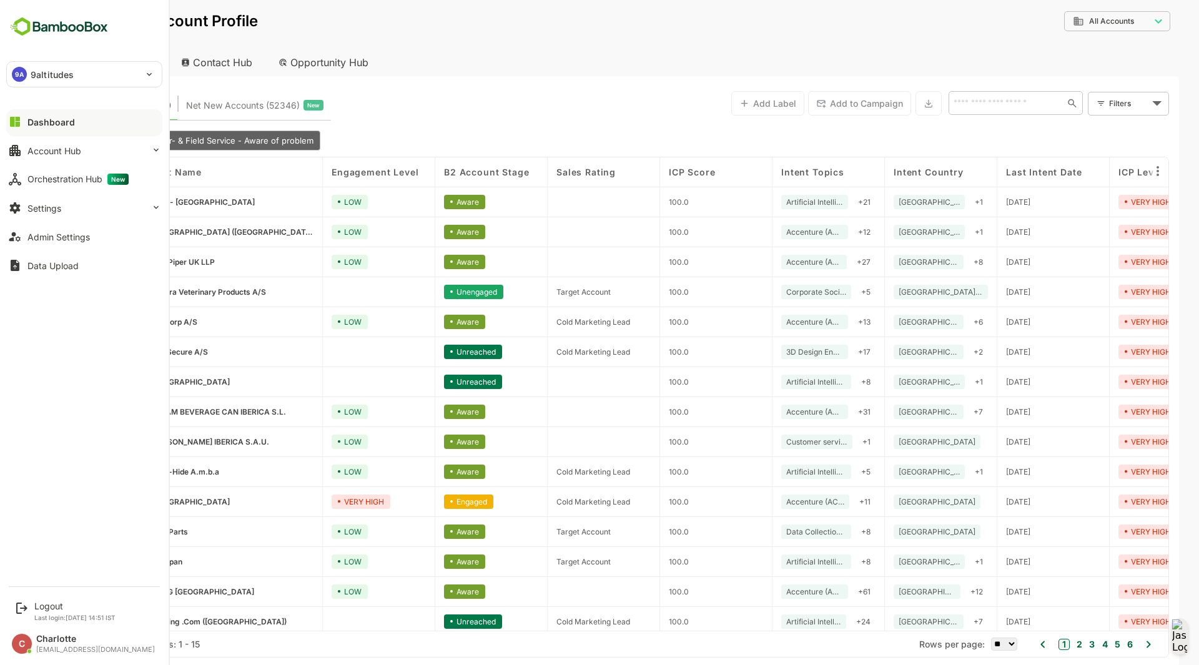
click at [17, 22] on img at bounding box center [59, 27] width 106 height 24
click at [29, 20] on img at bounding box center [59, 27] width 106 height 24
click at [57, 26] on img at bounding box center [59, 27] width 106 height 24
click at [46, 130] on div at bounding box center [84, 132] width 156 height 7
click at [49, 124] on div "Dashboard" at bounding box center [50, 122] width 47 height 11
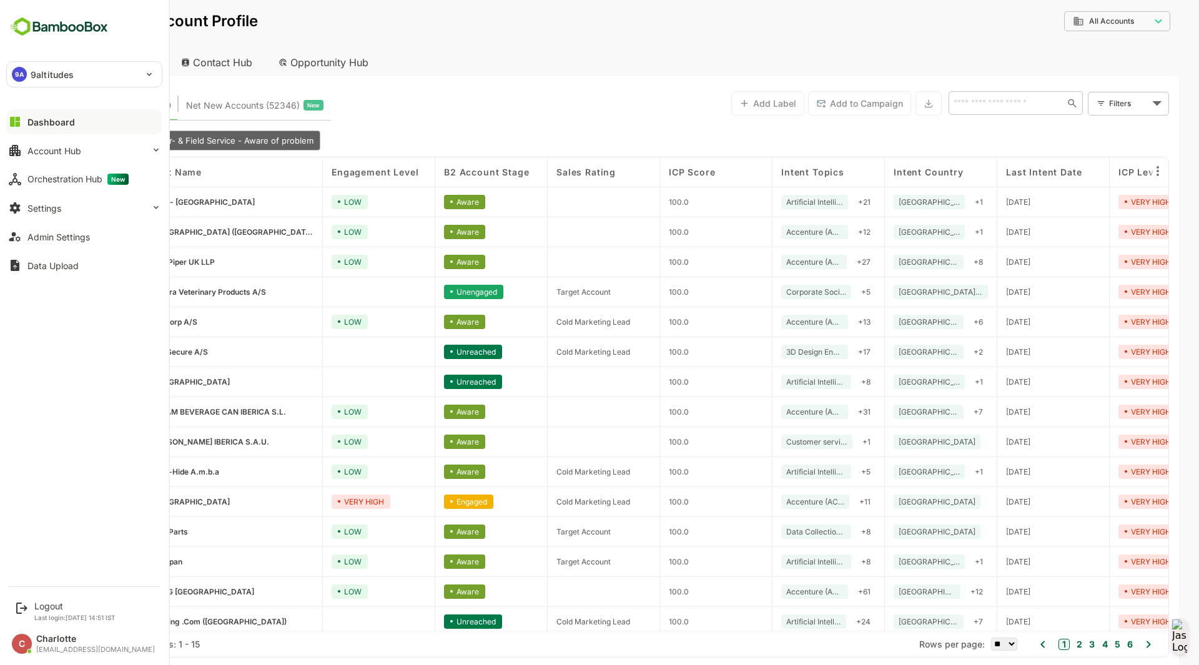
click at [49, 124] on div "Dashboard" at bounding box center [50, 122] width 47 height 11
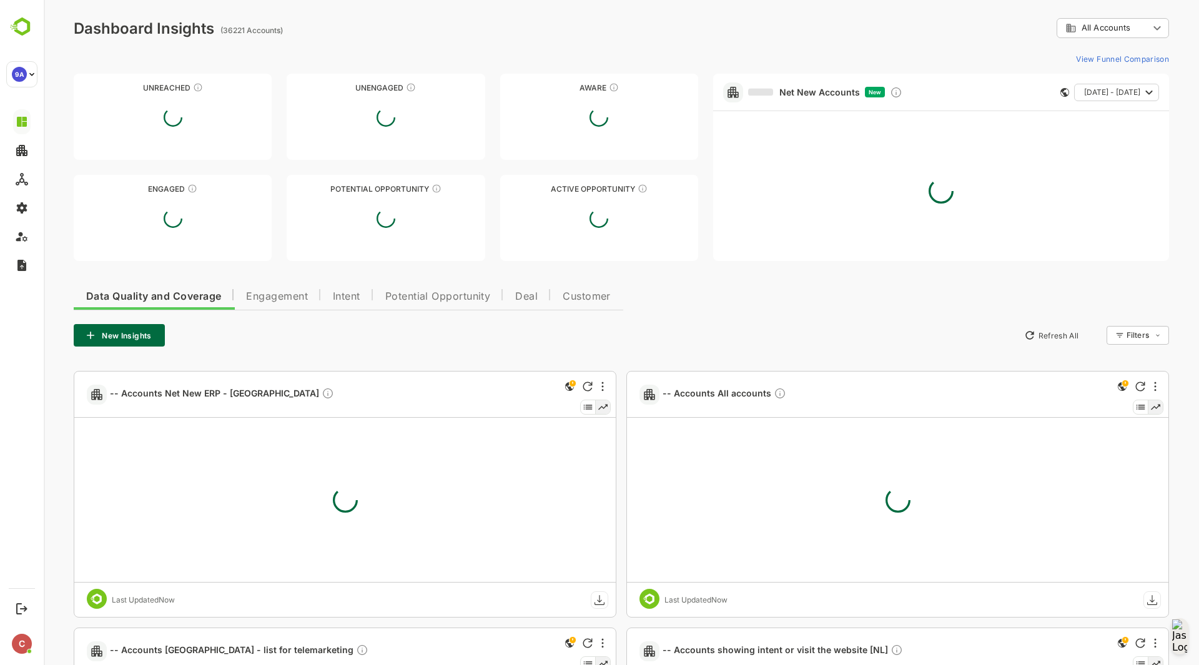
type input "**********"
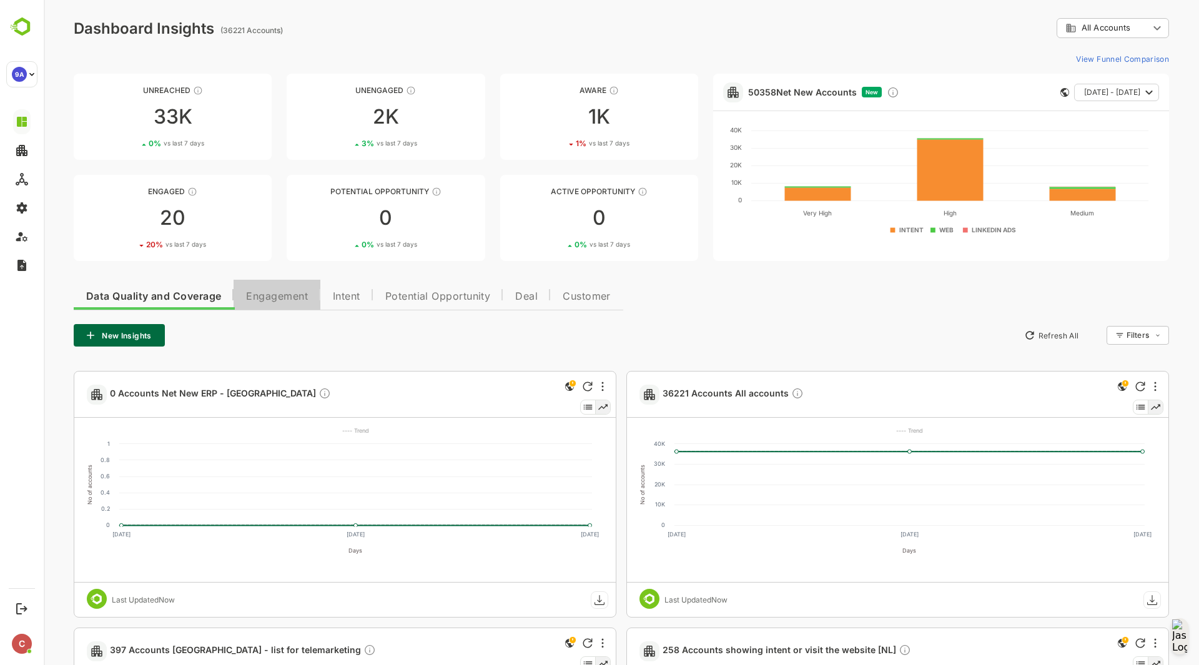
click at [296, 294] on span "Engagement" at bounding box center [277, 297] width 62 height 10
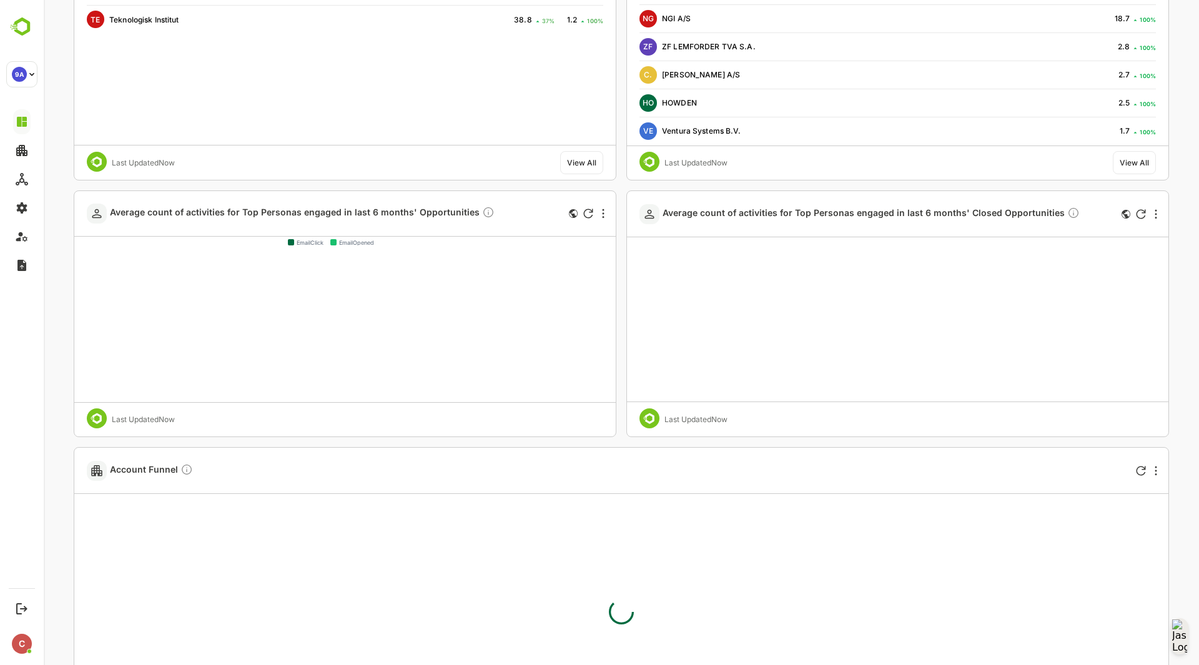
scroll to position [2612, 0]
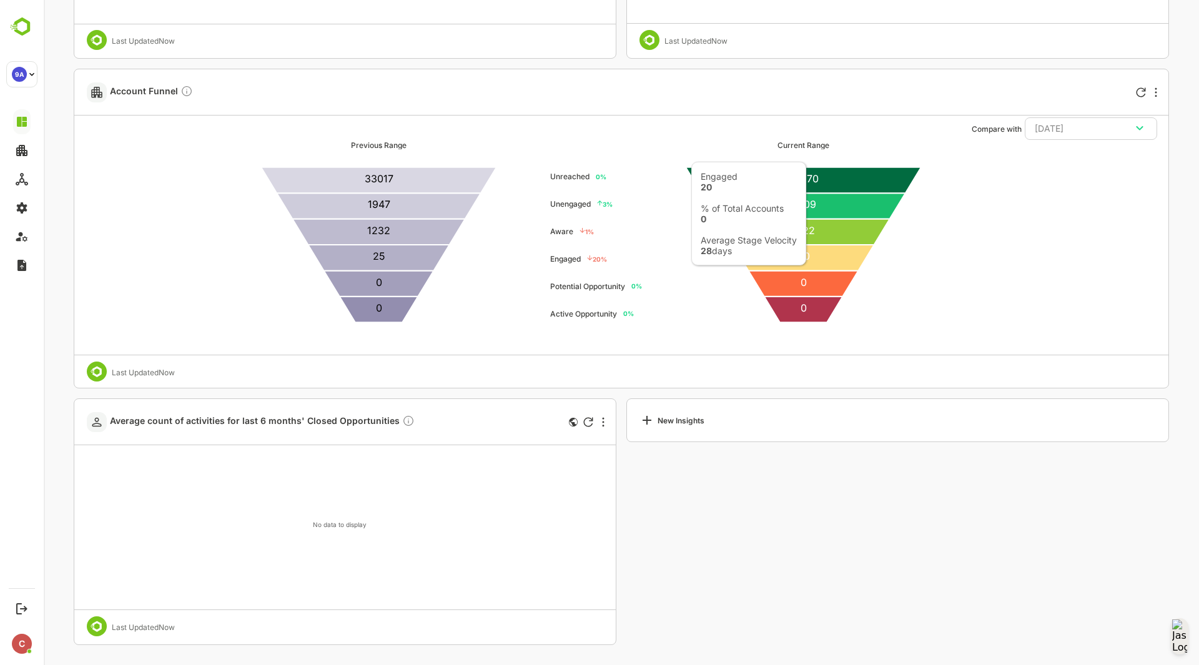
click at [806, 258] on icon at bounding box center [802, 258] width 141 height 26
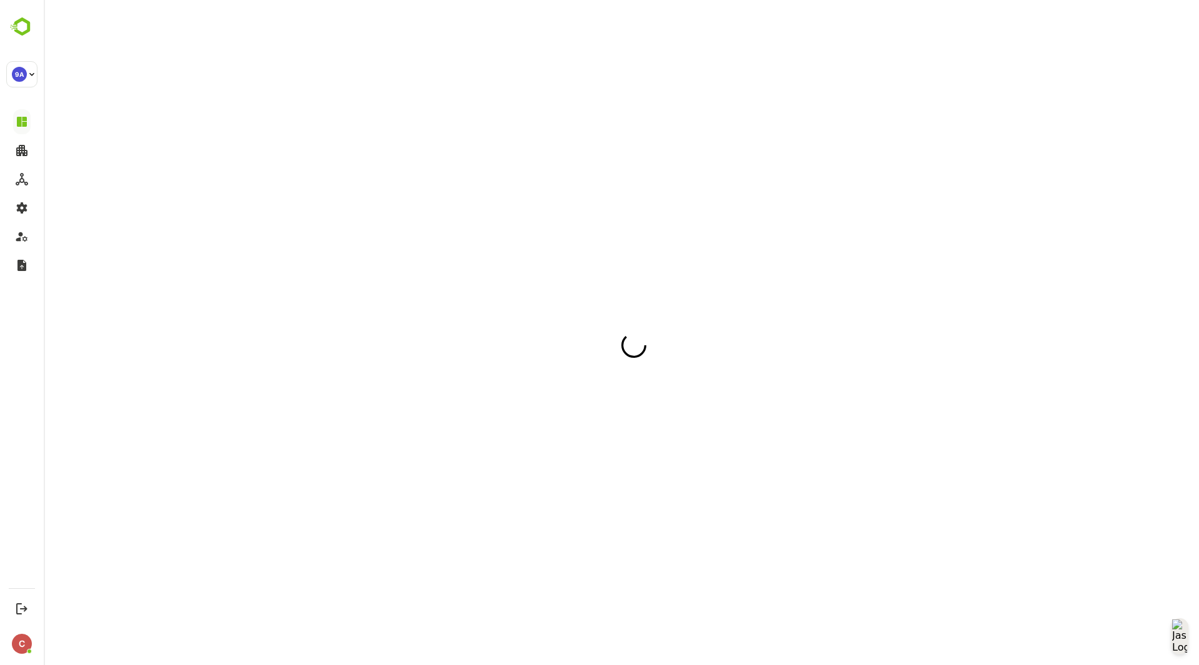
scroll to position [0, 0]
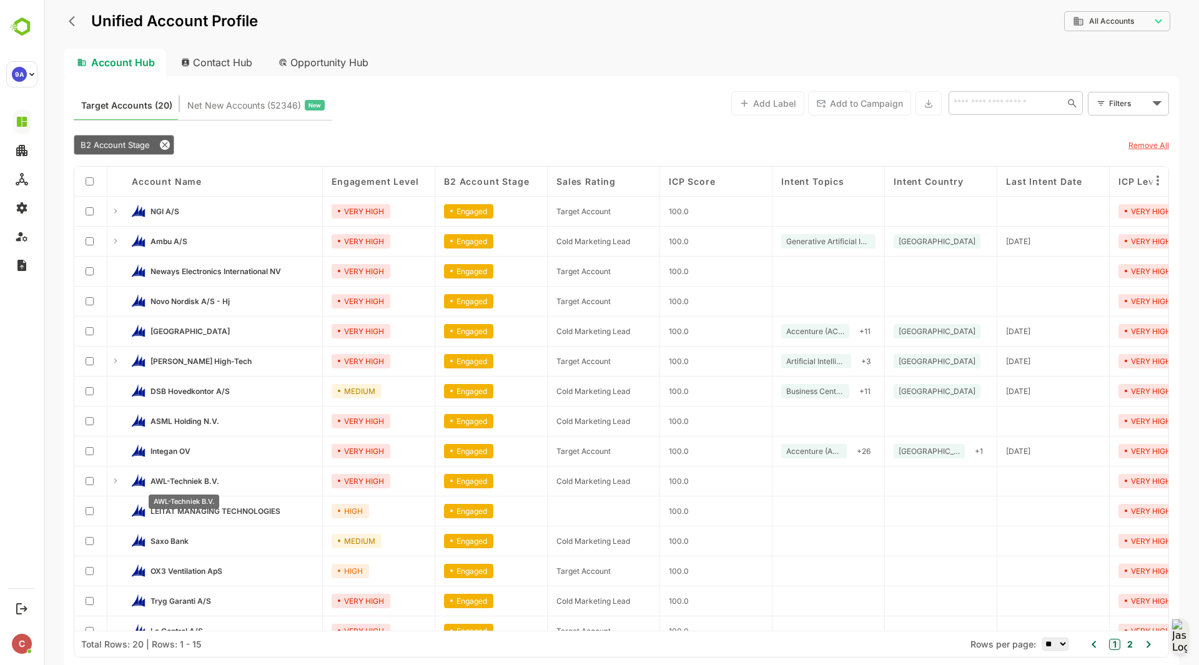
click at [186, 476] on span "AWL-Techniek B.V." at bounding box center [184, 480] width 69 height 9
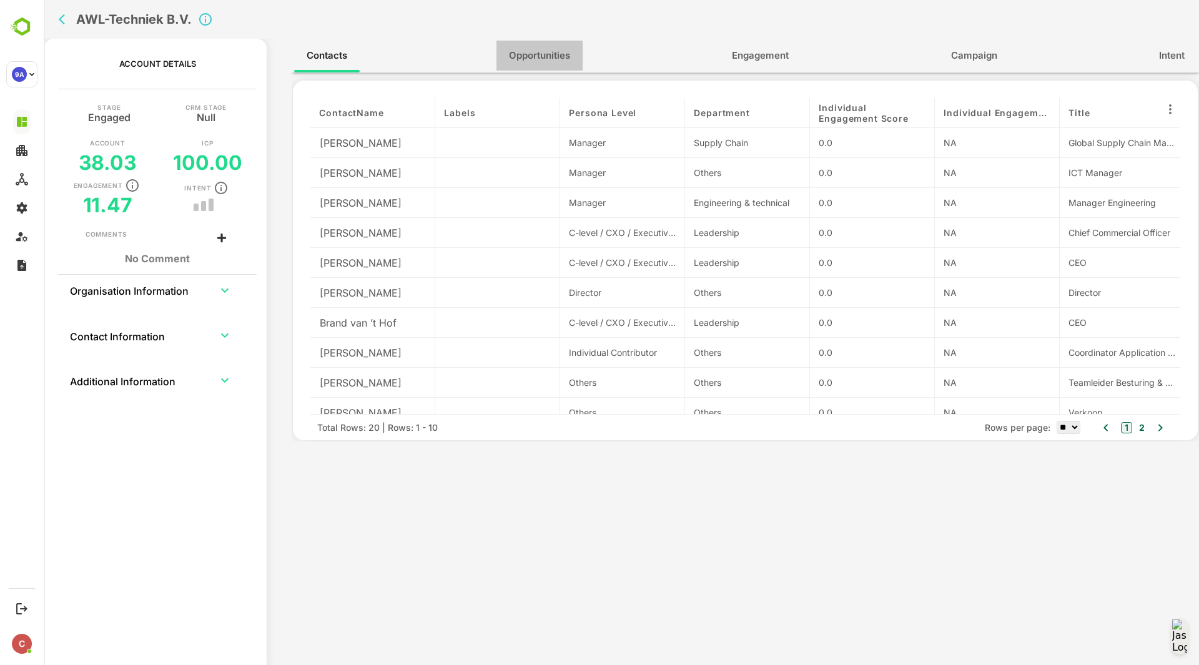
click at [564, 57] on span "Opportunities" at bounding box center [539, 55] width 61 height 16
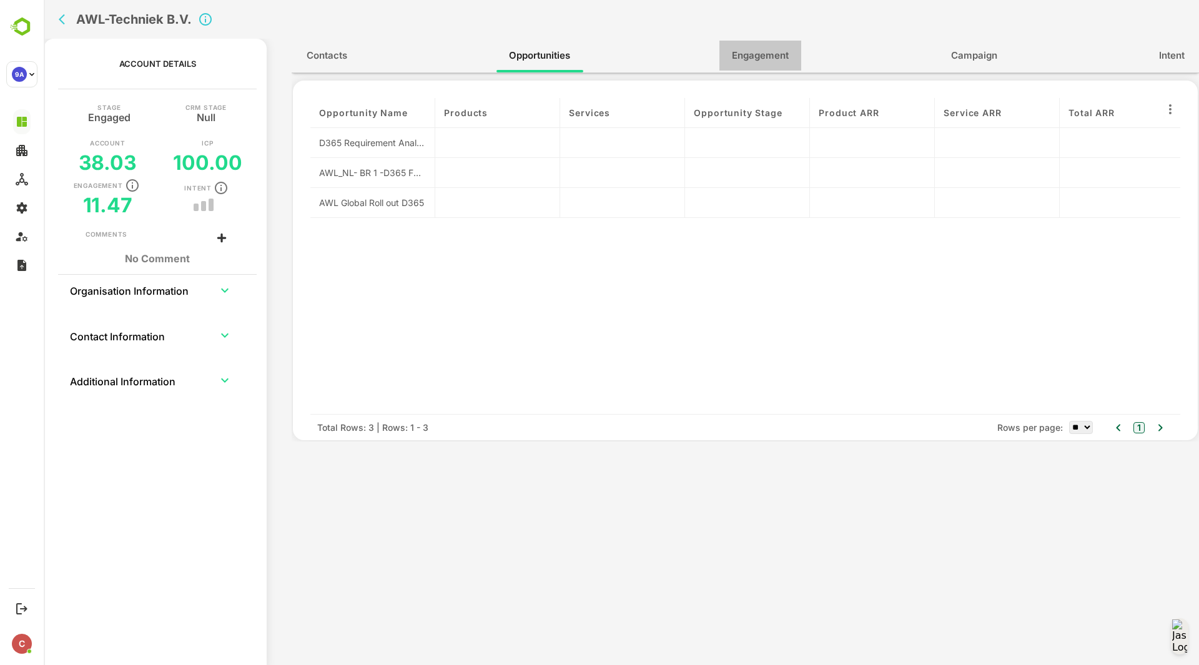
click at [751, 54] on span "Engagement" at bounding box center [760, 55] width 57 height 16
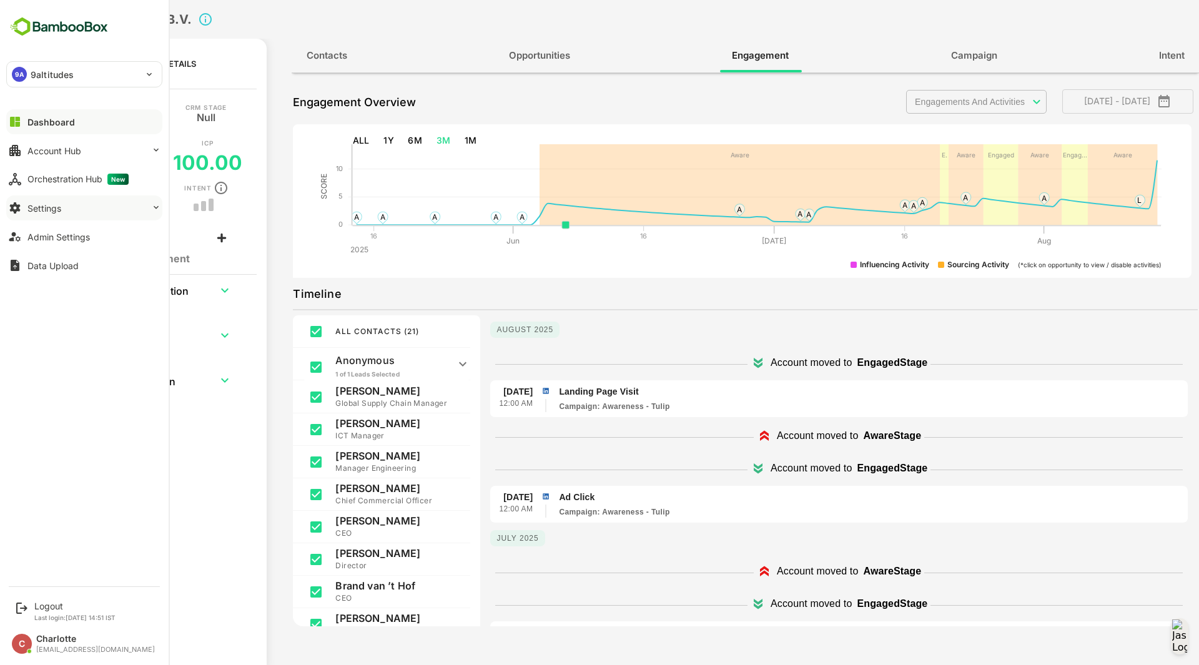
click at [60, 208] on div "Settings" at bounding box center [44, 208] width 34 height 11
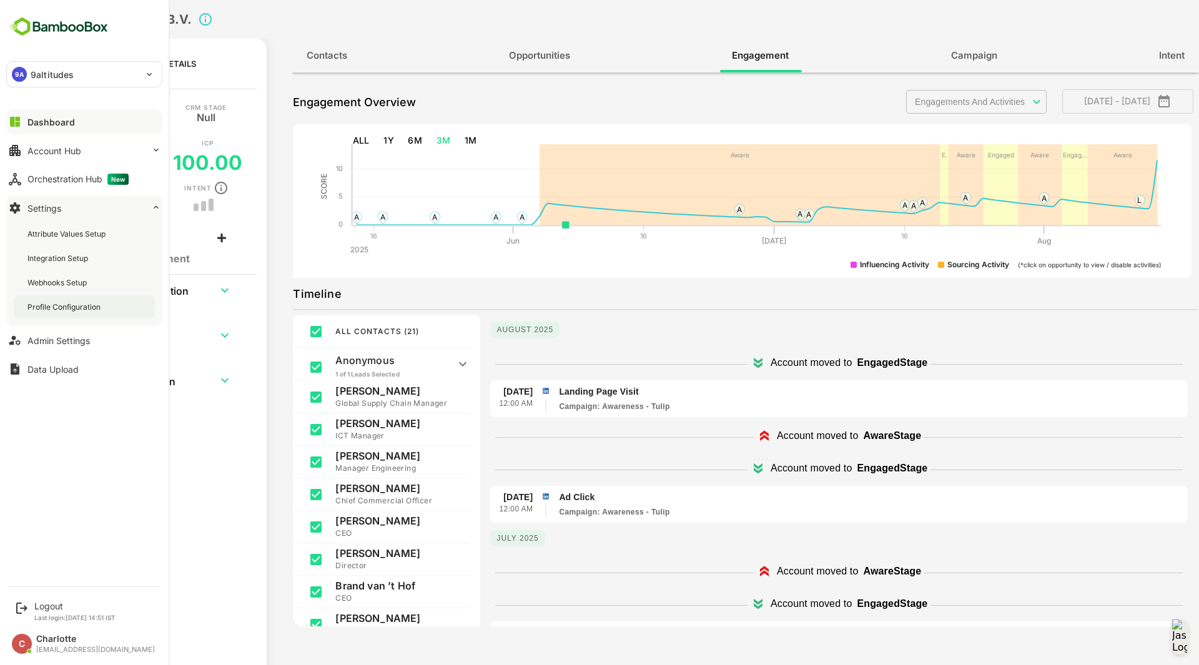
click at [69, 308] on div "Profile Configuration" at bounding box center [65, 307] width 76 height 11
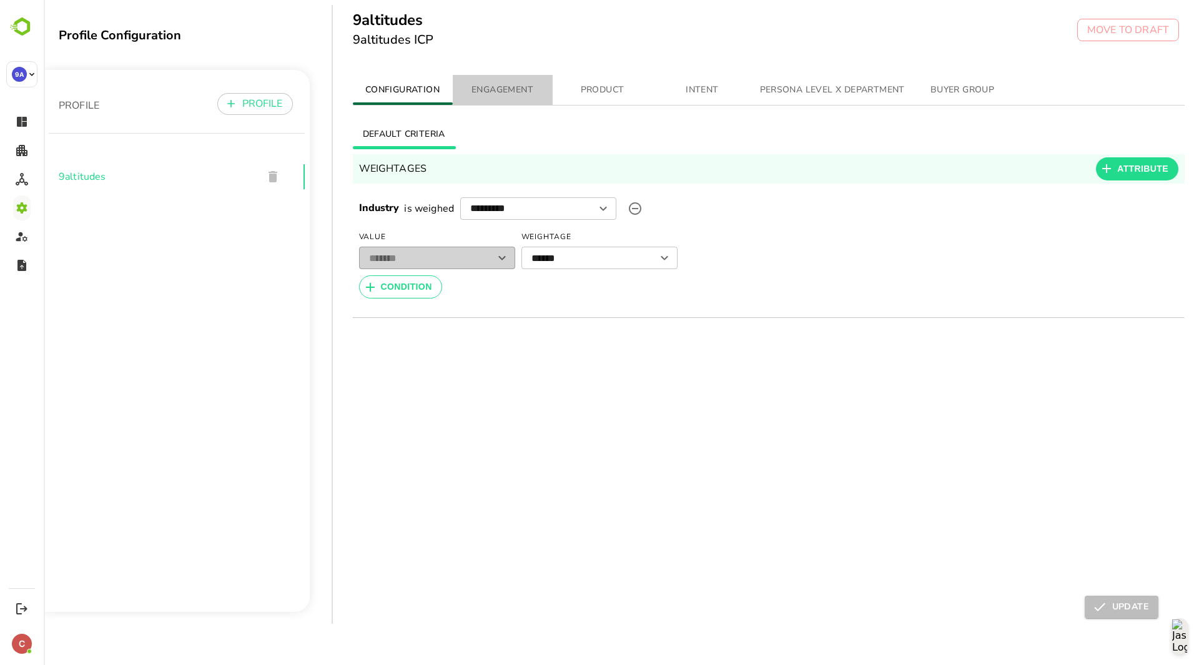
click at [521, 87] on span "ENGAGEMENT" at bounding box center [502, 90] width 85 height 16
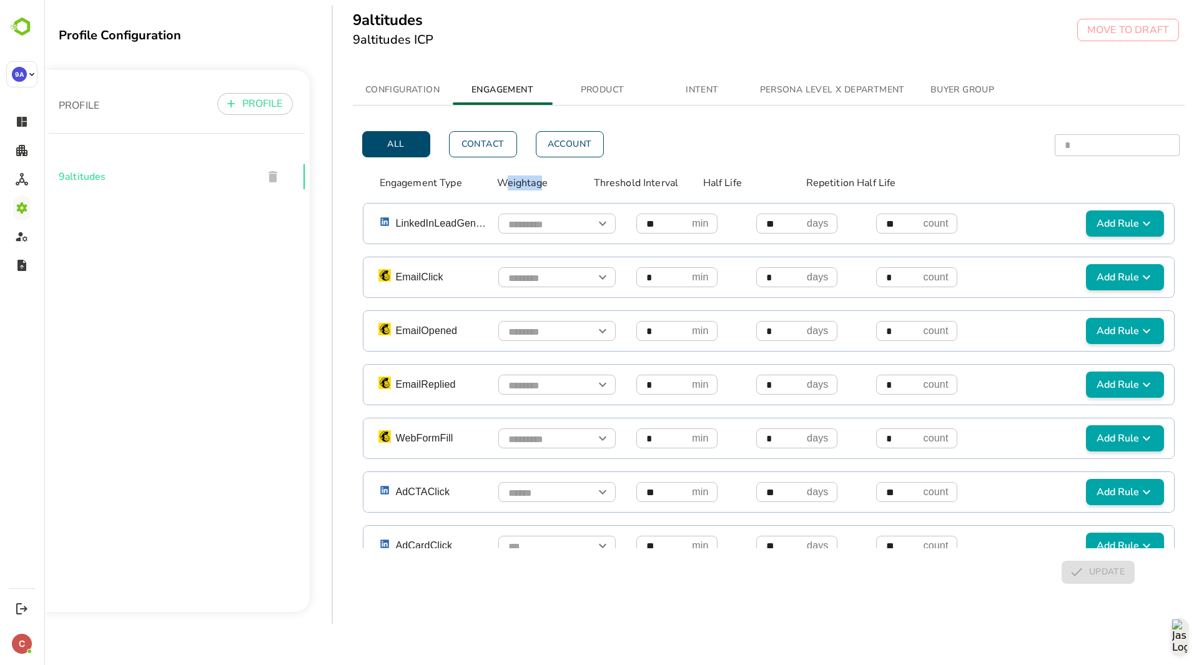
drag, startPoint x: 504, startPoint y: 184, endPoint x: 543, endPoint y: 182, distance: 38.8
click at [543, 182] on p "Weightage" at bounding box center [540, 182] width 87 height 15
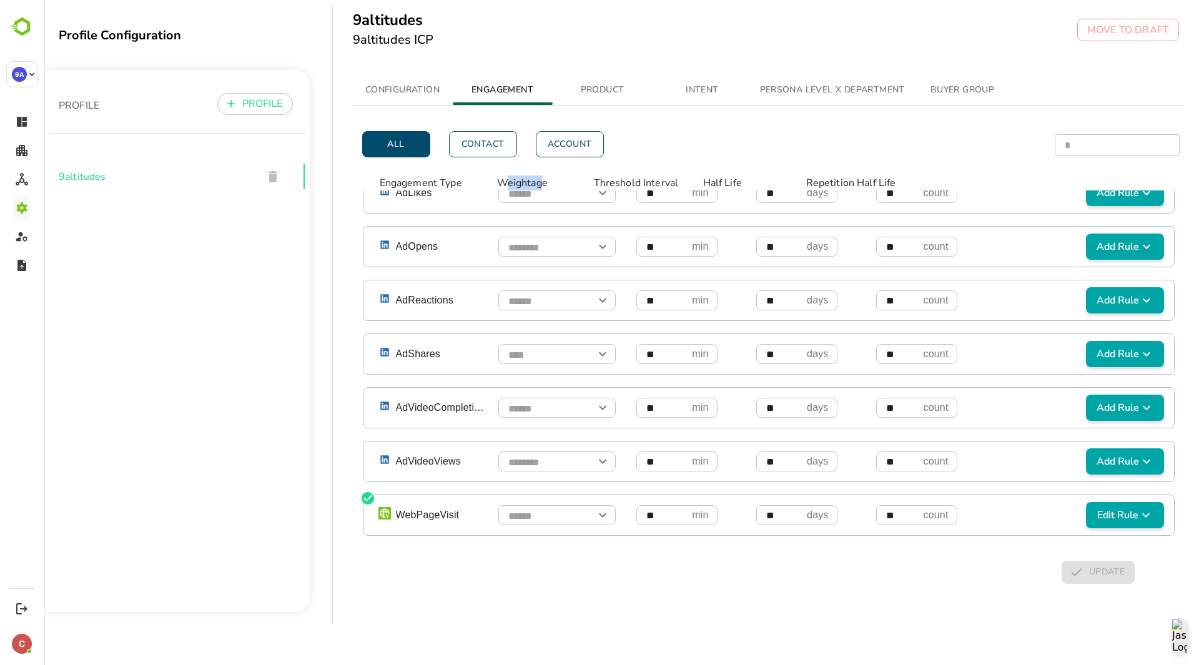
scroll to position [16, 0]
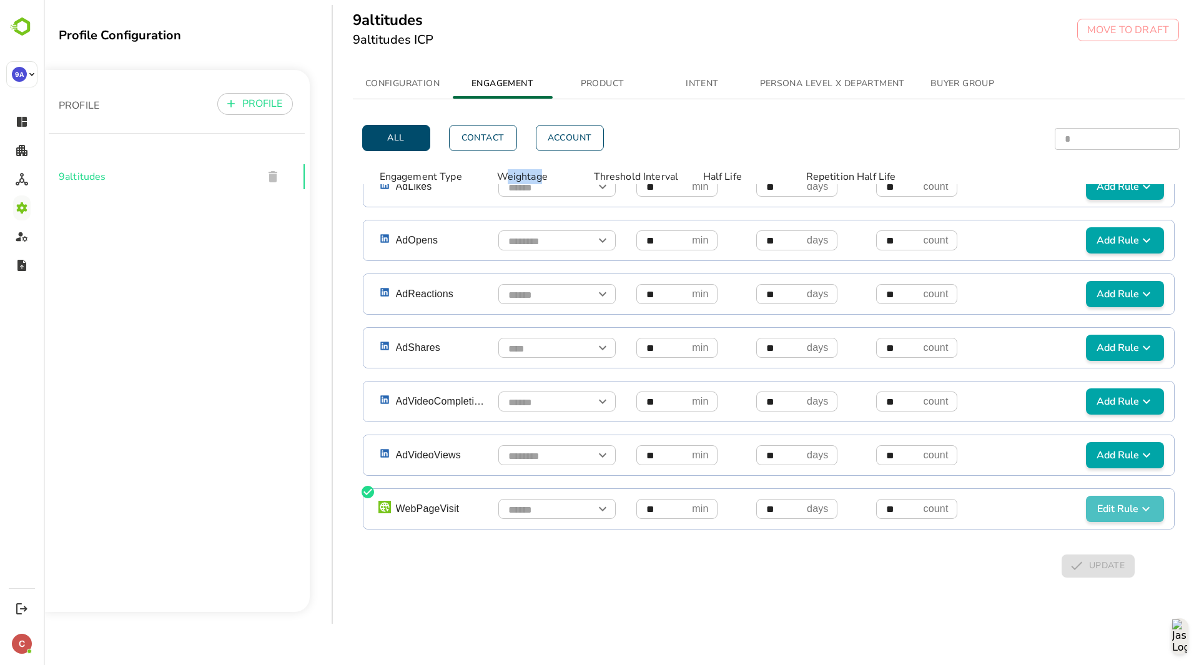
click at [1138, 501] on icon "simple table" at bounding box center [1145, 508] width 15 height 15
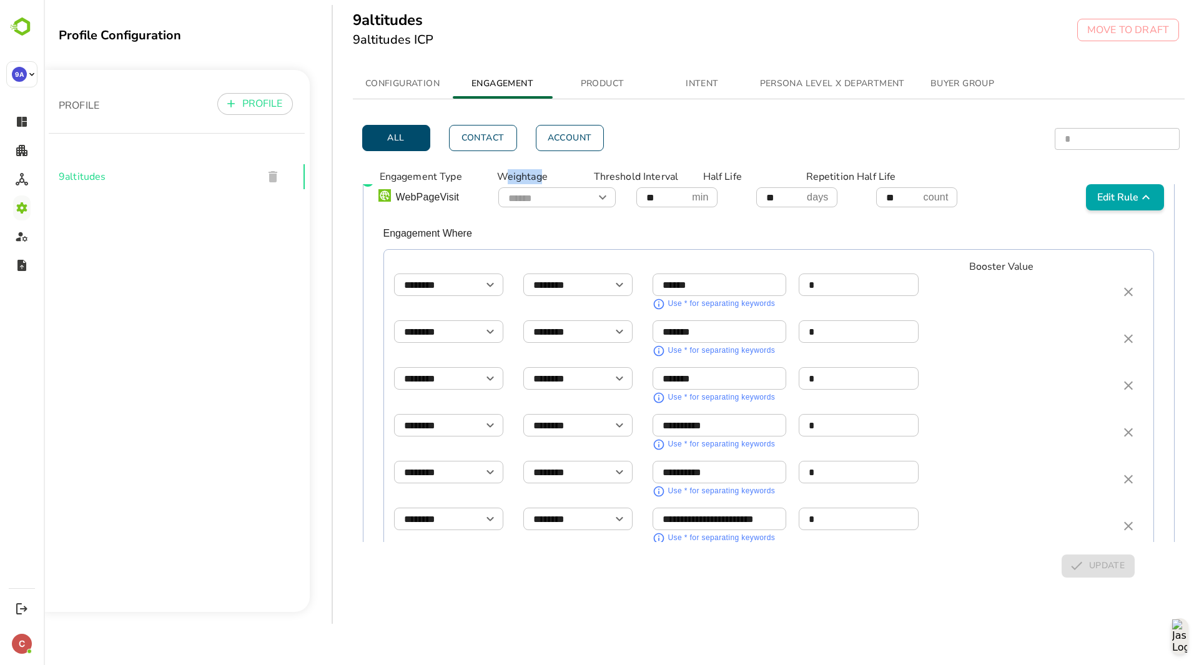
scroll to position [933, 0]
drag, startPoint x: 816, startPoint y: 272, endPoint x: 840, endPoint y: 271, distance: 23.7
click at [840, 273] on input "*" at bounding box center [859, 284] width 120 height 22
drag, startPoint x: 706, startPoint y: 319, endPoint x: 654, endPoint y: 319, distance: 51.8
click at [654, 320] on input "*******" at bounding box center [719, 331] width 134 height 22
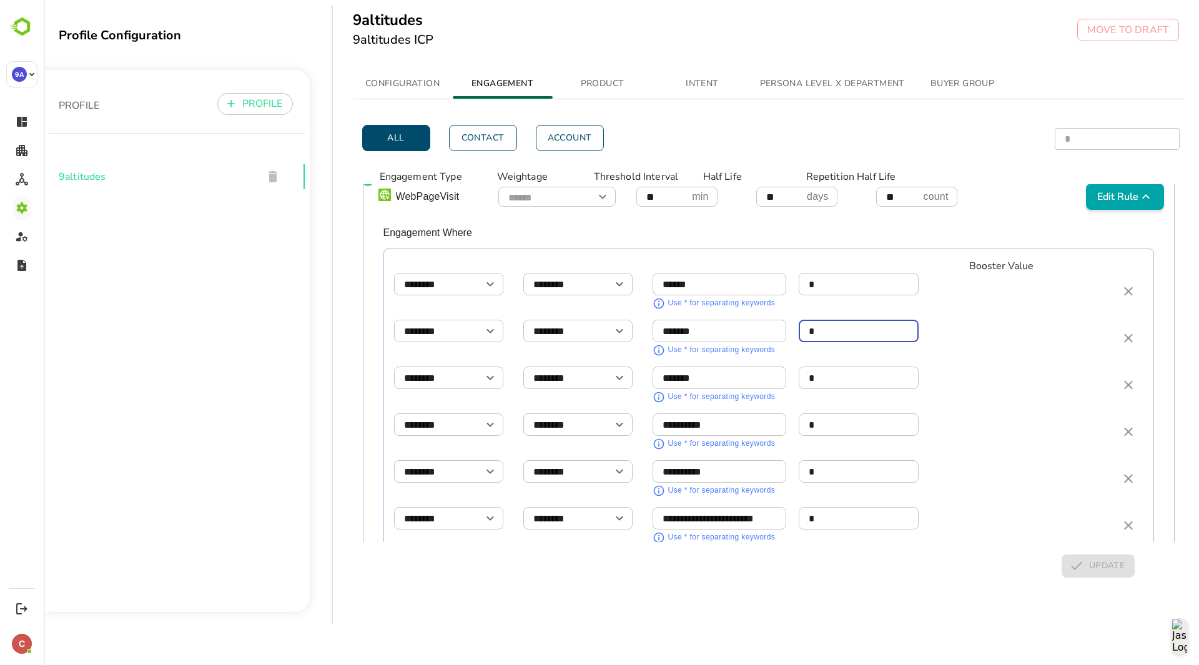
click at [822, 321] on input "*" at bounding box center [859, 331] width 120 height 22
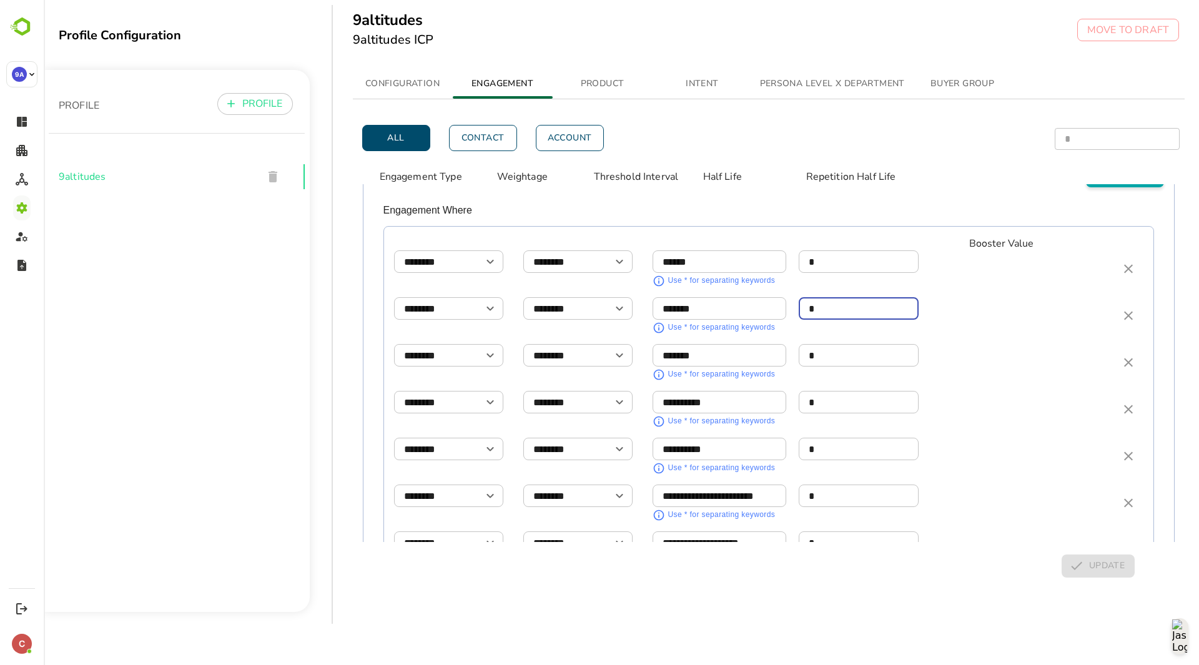
scroll to position [957, 0]
drag, startPoint x: 727, startPoint y: 348, endPoint x: 662, endPoint y: 348, distance: 64.3
click at [662, 348] on input "*******" at bounding box center [719, 355] width 134 height 22
click at [818, 344] on input "*" at bounding box center [859, 355] width 120 height 22
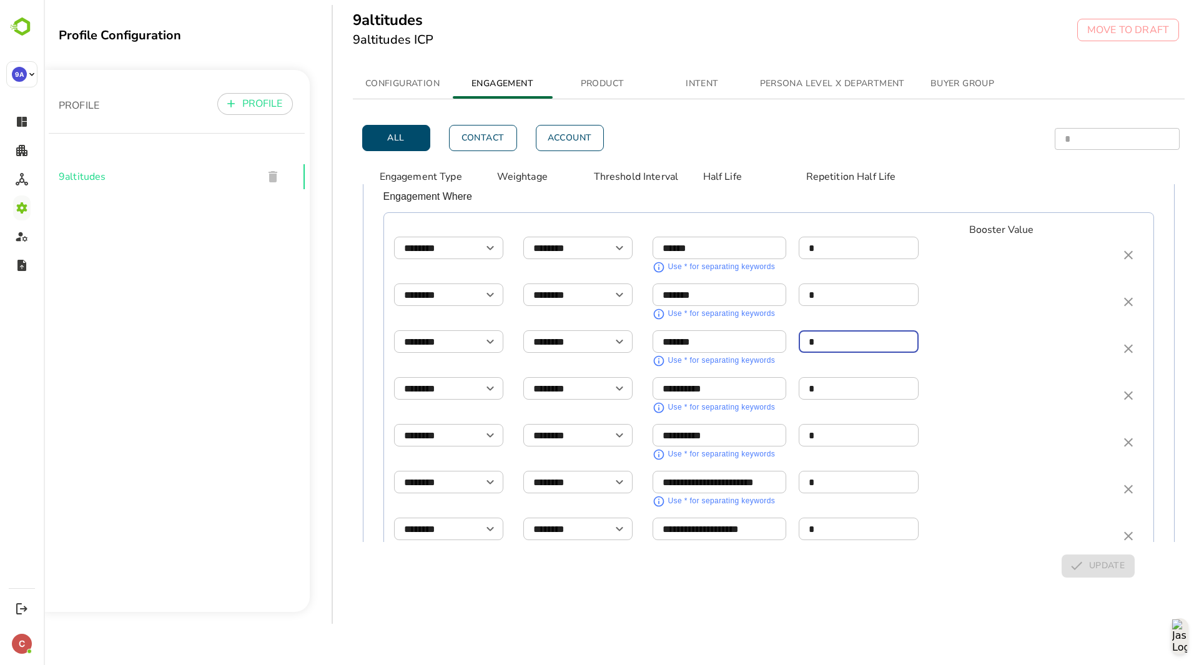
scroll to position [970, 0]
click at [717, 378] on input "**********" at bounding box center [719, 388] width 134 height 22
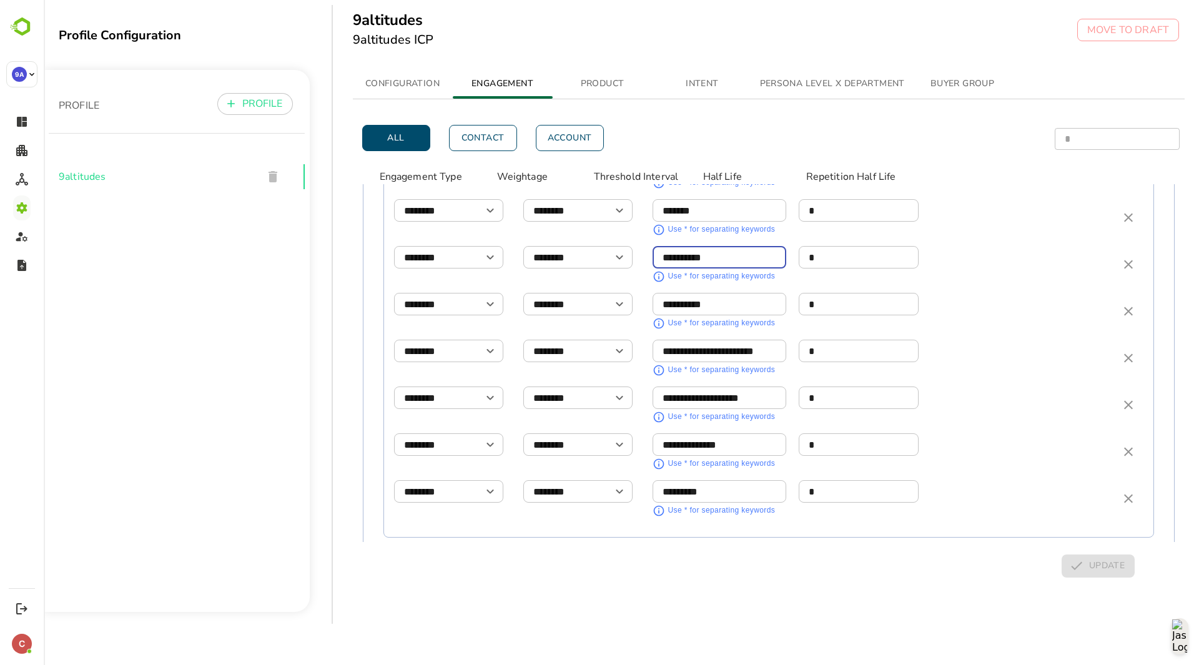
scroll to position [1103, 0]
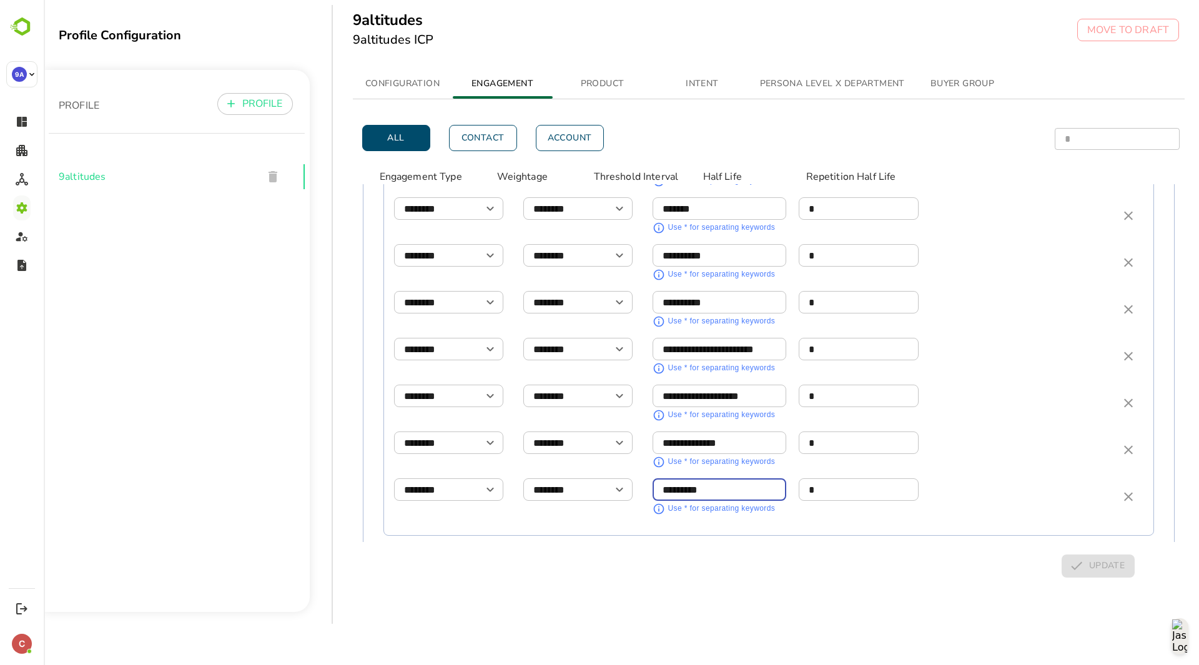
click at [712, 483] on input "********" at bounding box center [719, 490] width 134 height 22
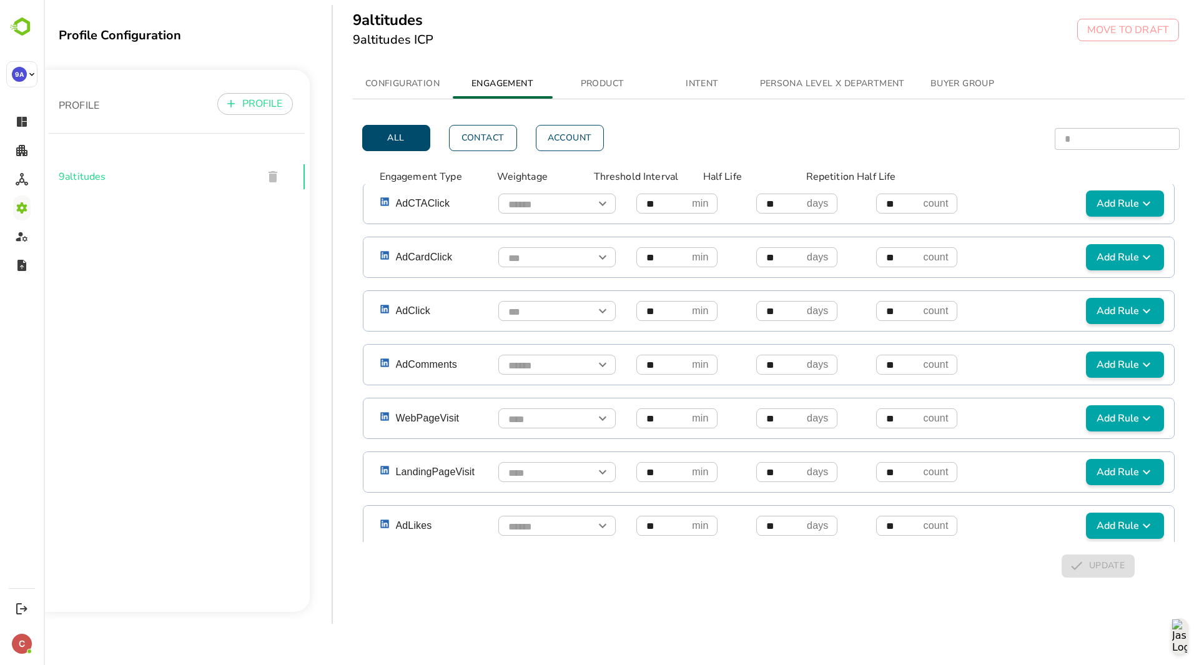
scroll to position [282, 0]
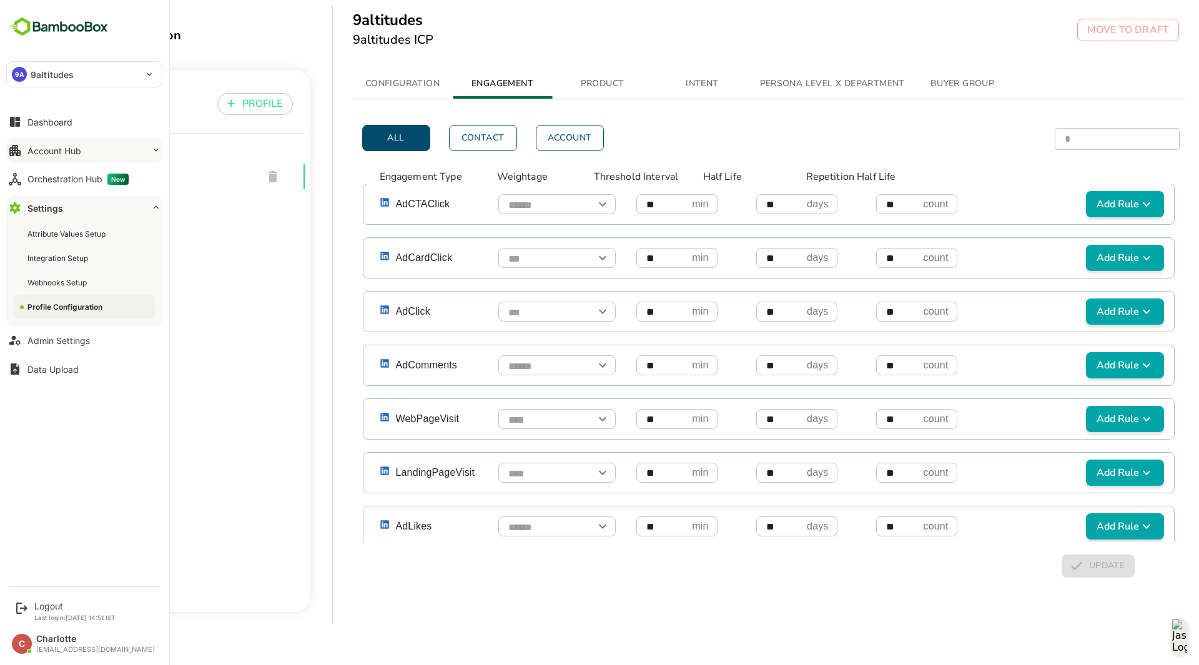
click at [42, 151] on div "Account Hub" at bounding box center [54, 150] width 54 height 11
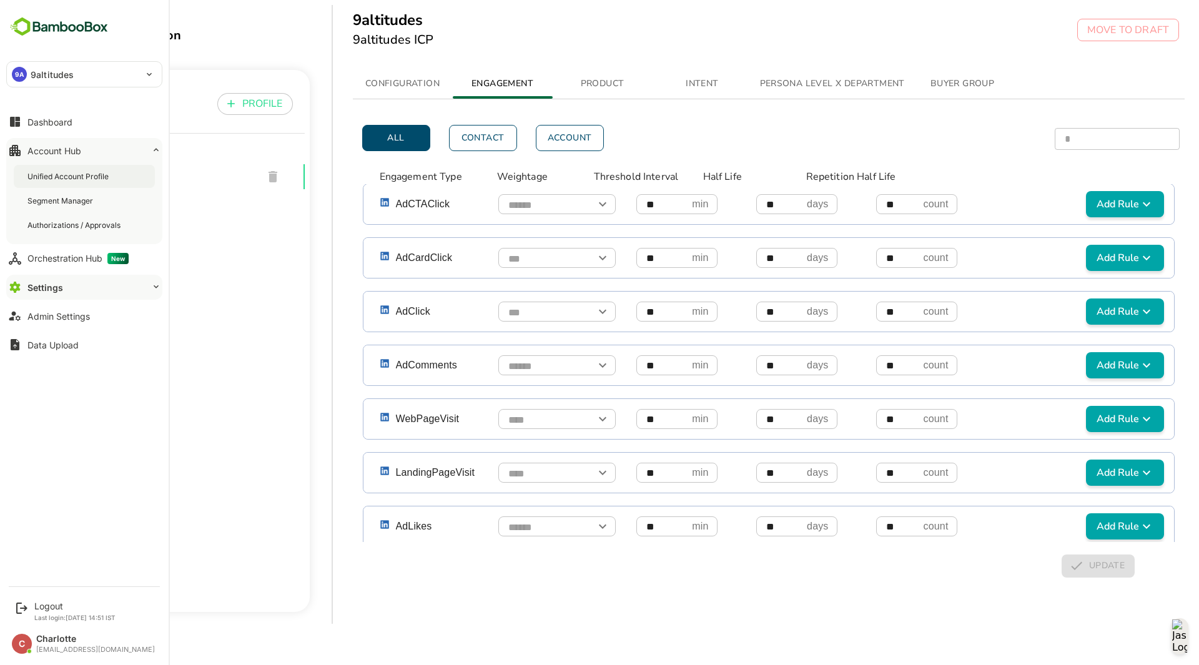
click at [61, 172] on div "Unified Account Profile" at bounding box center [69, 176] width 84 height 11
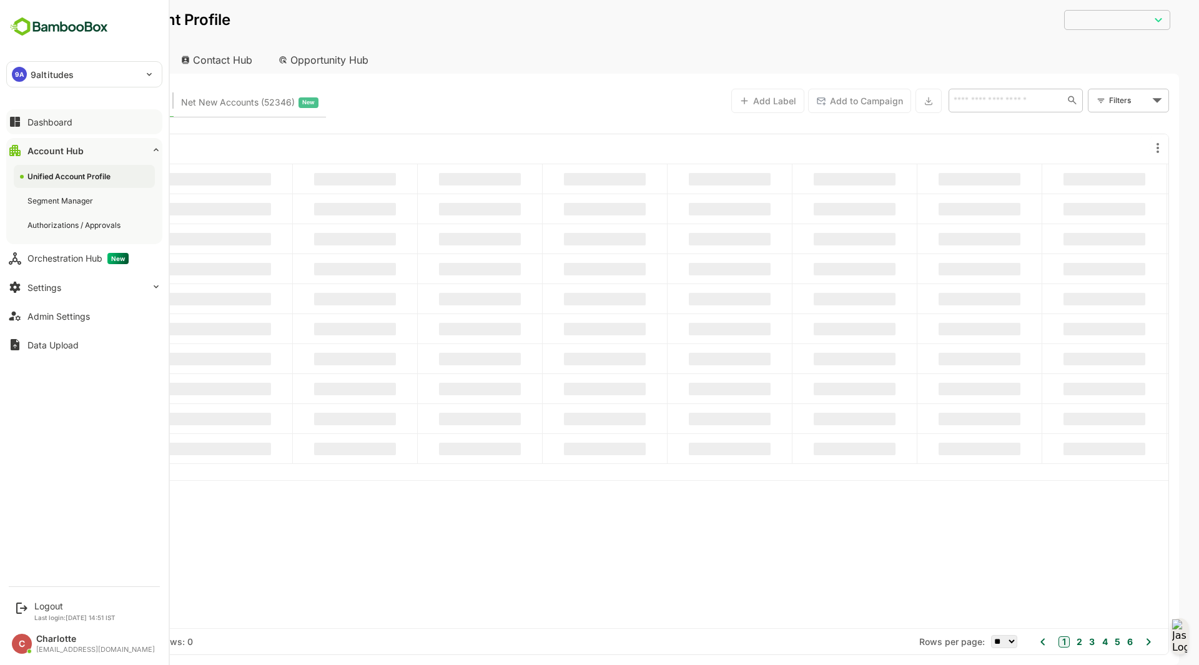
type input "**********"
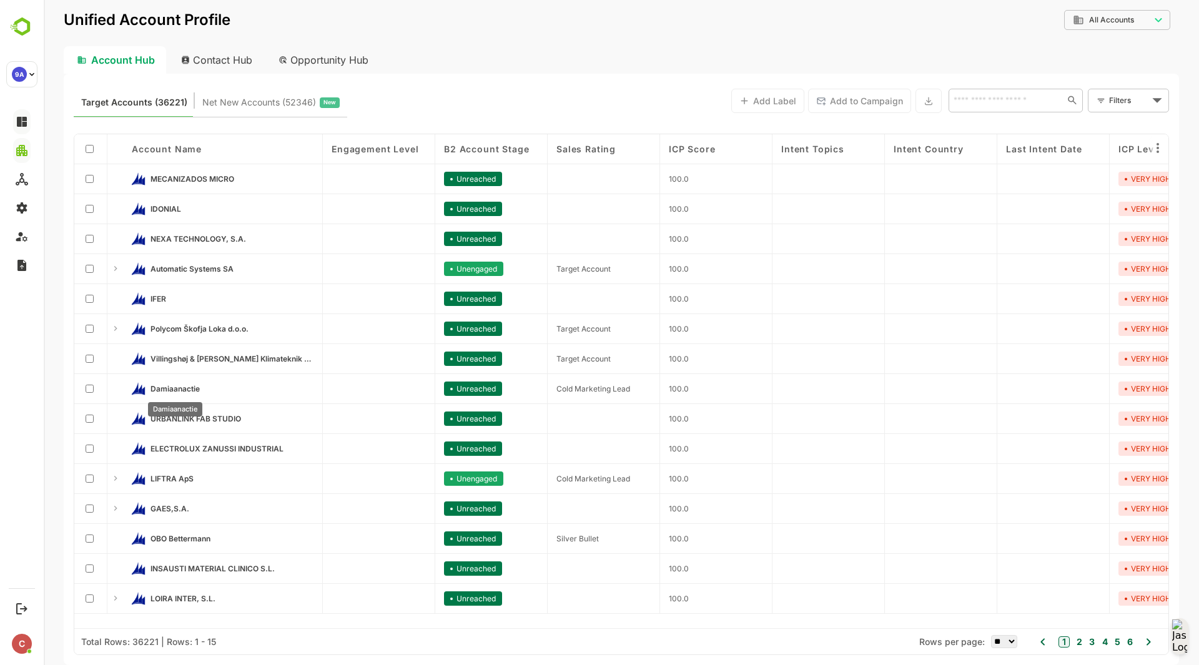
click at [177, 393] on span "Damiaanactie" at bounding box center [174, 388] width 49 height 9
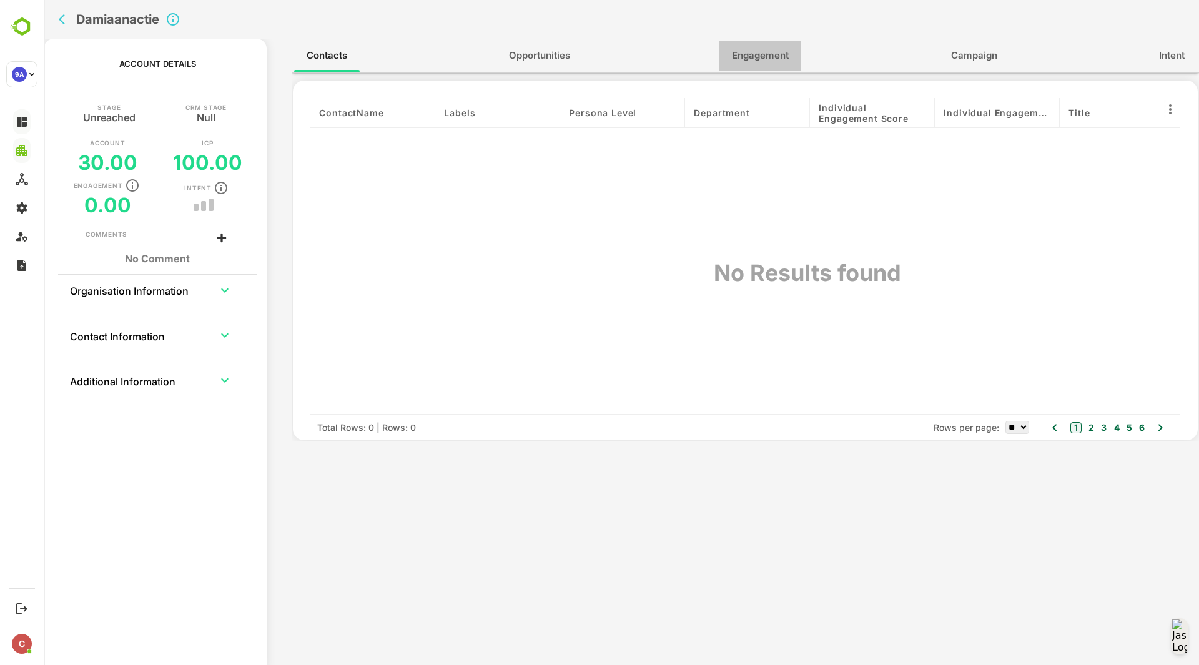
click at [765, 61] on span "Engagement" at bounding box center [760, 55] width 57 height 16
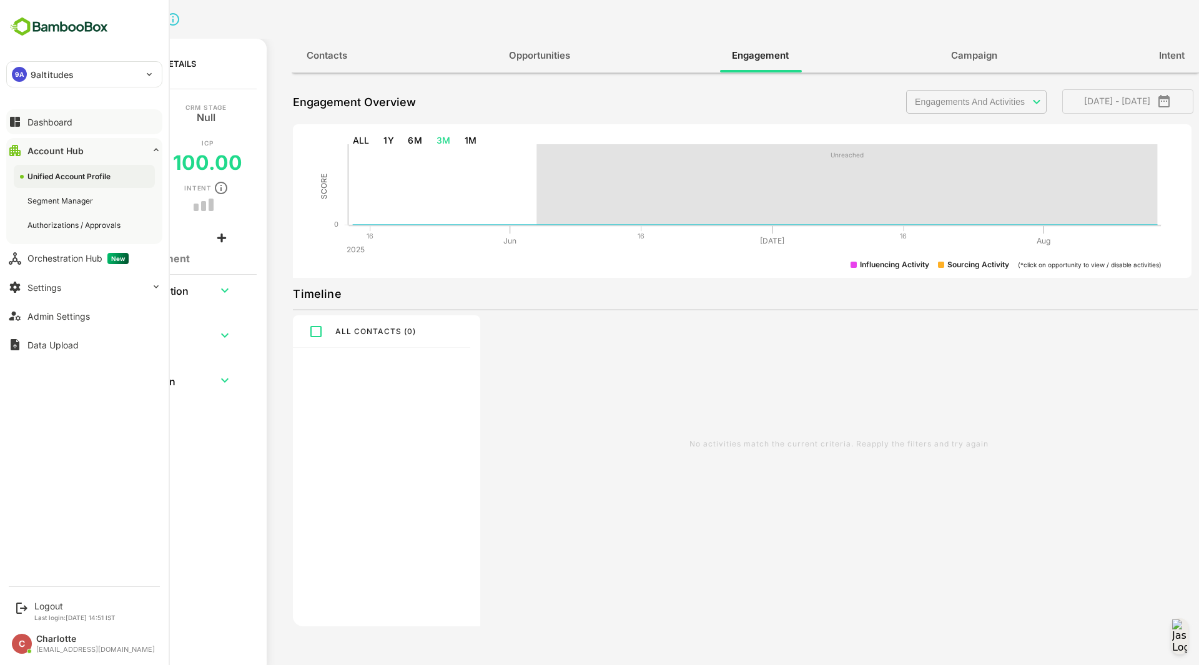
click at [32, 120] on div "Dashboard" at bounding box center [49, 122] width 45 height 11
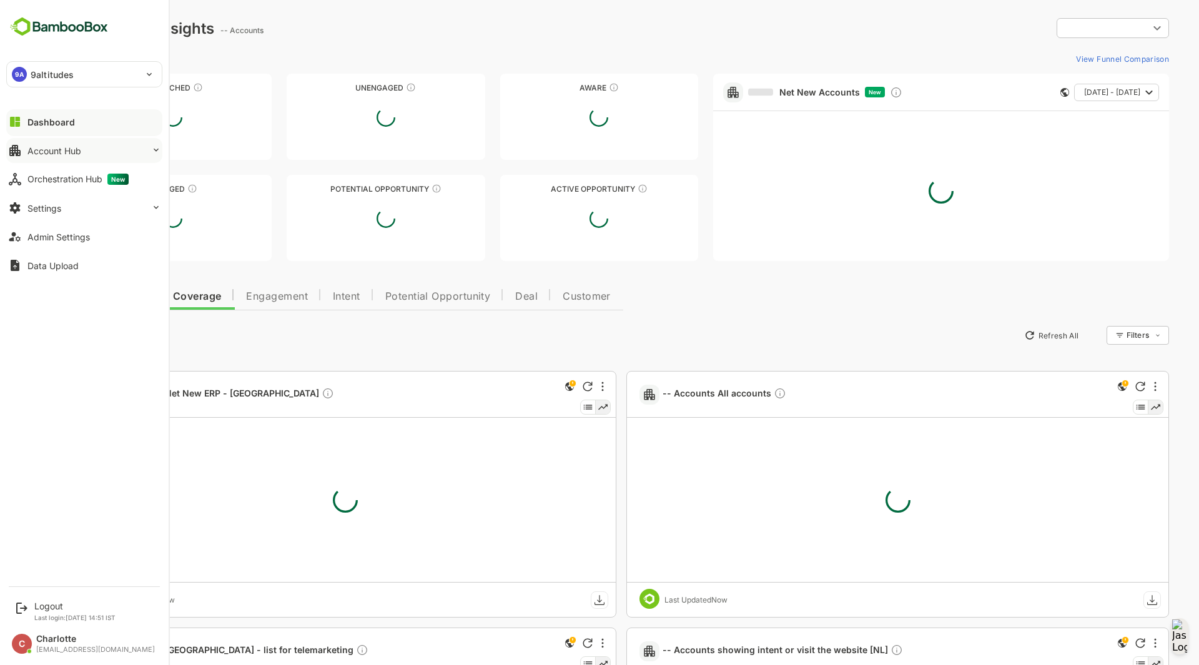
type input "**********"
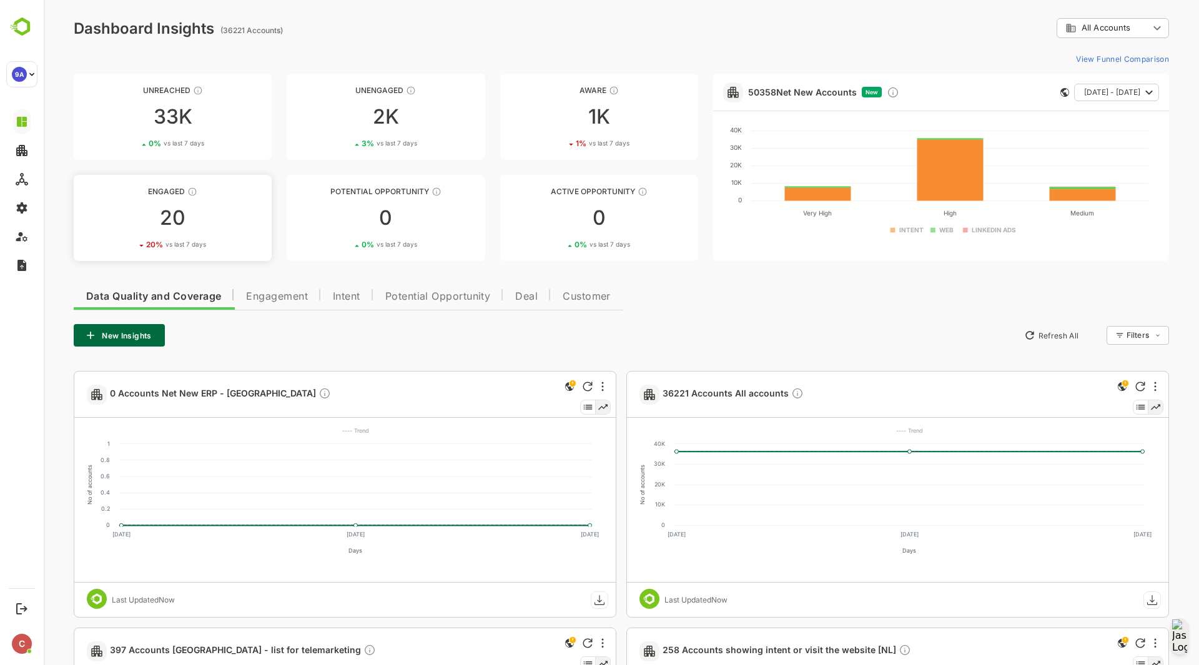
click at [164, 190] on div "Engaged" at bounding box center [173, 191] width 198 height 9
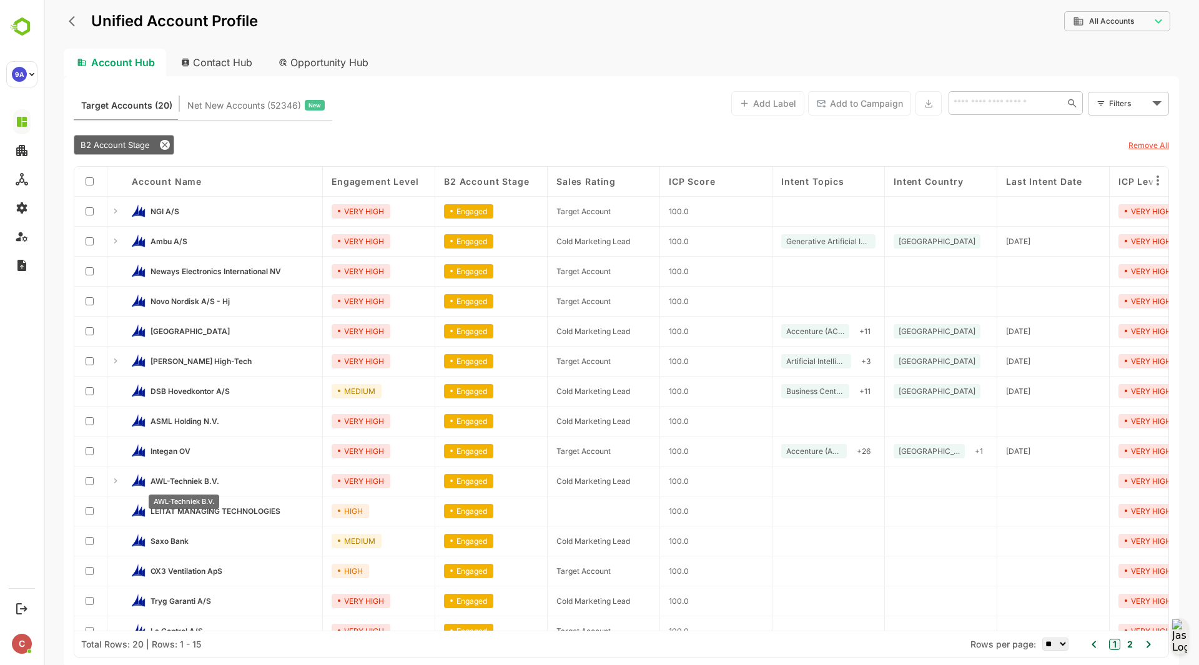
click at [184, 478] on span "AWL-Techniek B.V." at bounding box center [184, 480] width 69 height 9
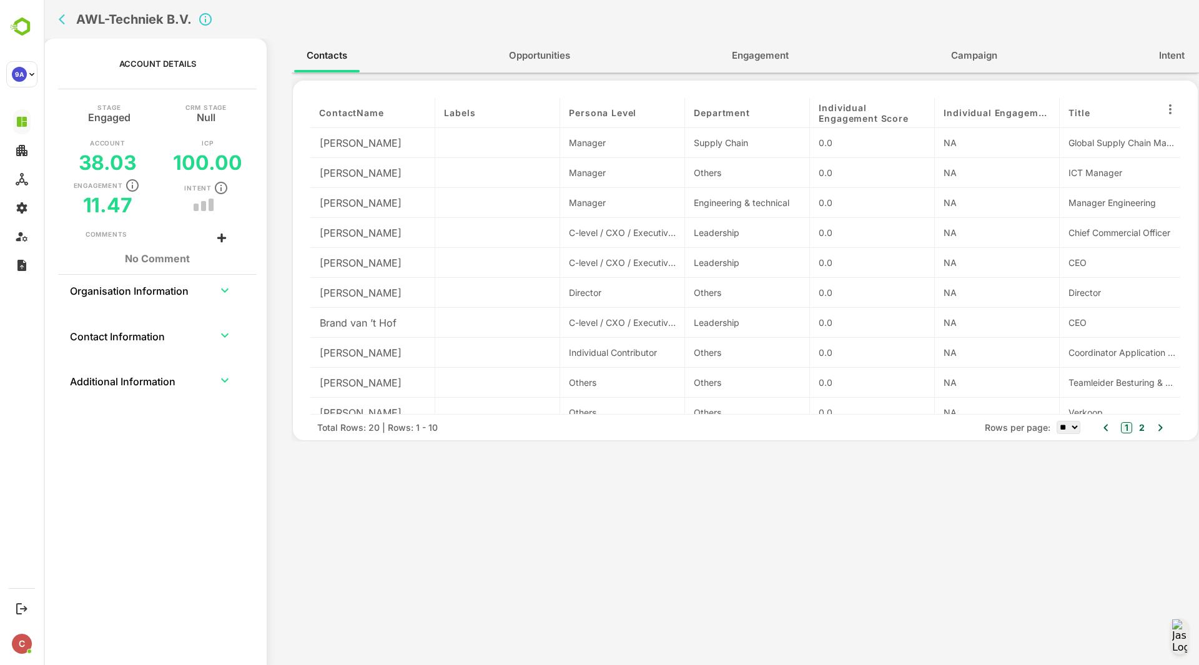
click at [551, 371] on div at bounding box center [497, 383] width 125 height 30
click at [564, 52] on span "Opportunities" at bounding box center [539, 55] width 61 height 16
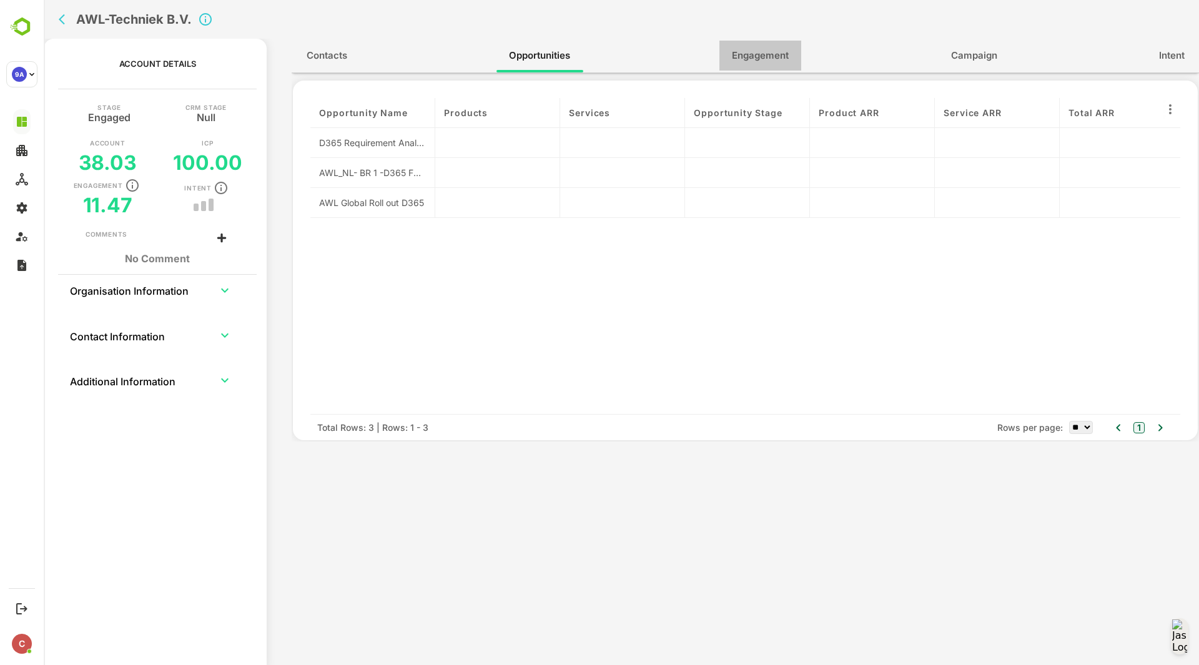
click at [740, 52] on span "Engagement" at bounding box center [760, 55] width 57 height 16
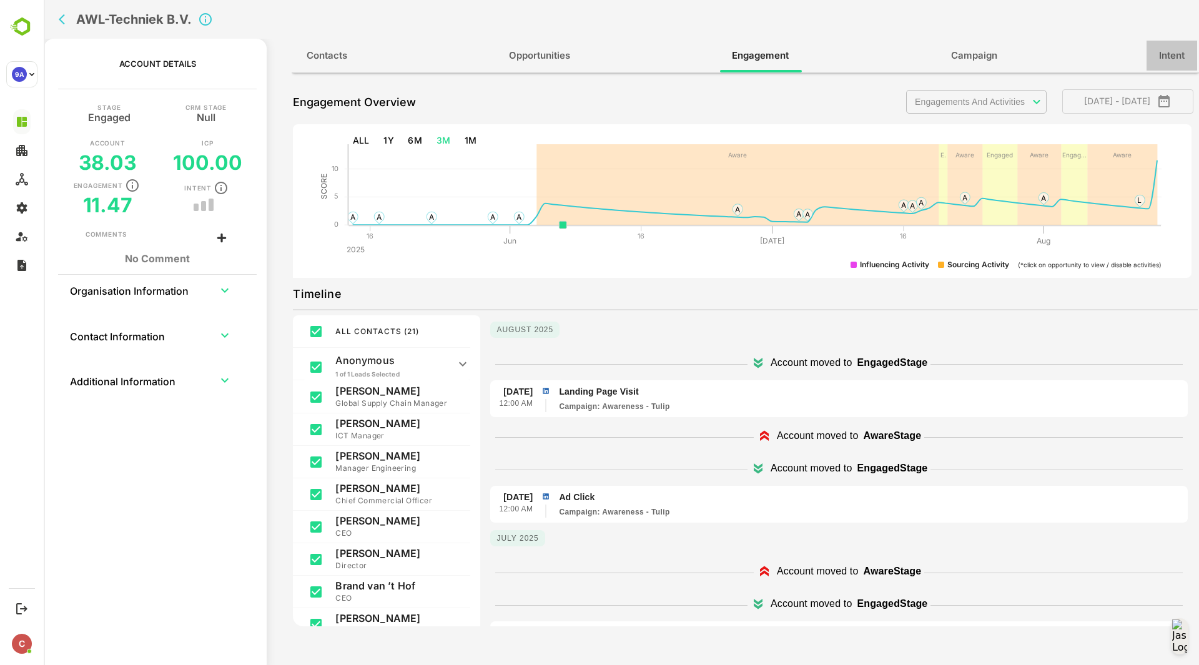
click at [1177, 52] on span "Intent" at bounding box center [1172, 55] width 26 height 16
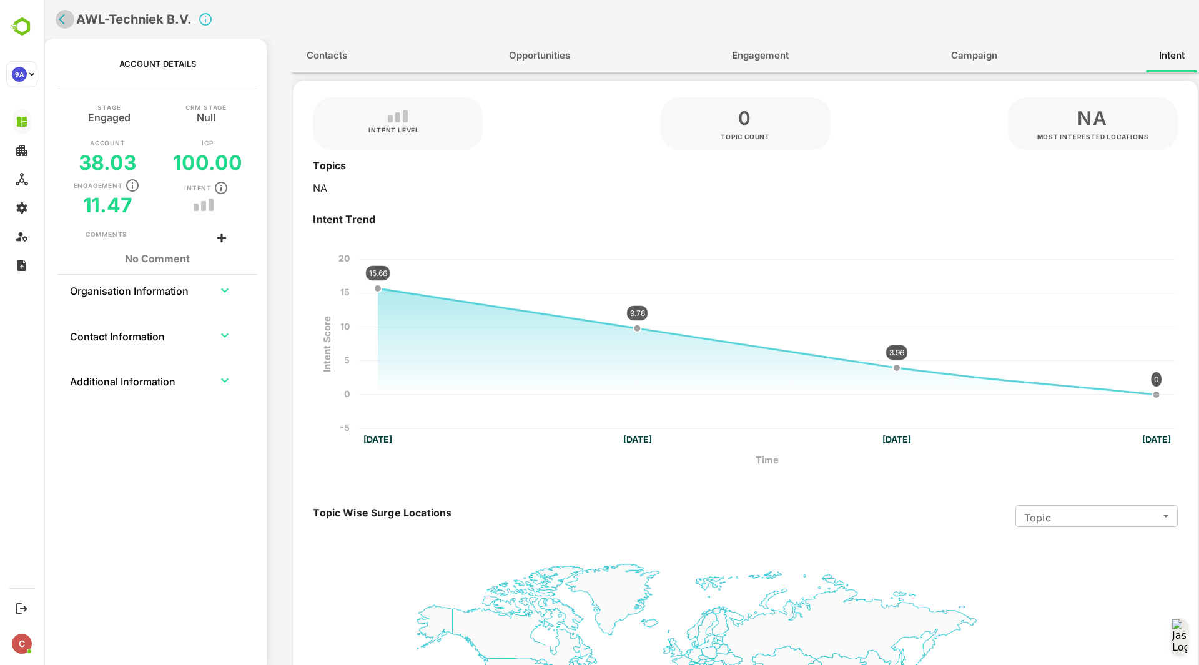
click at [66, 20] on icon "back" at bounding box center [65, 19] width 12 height 12
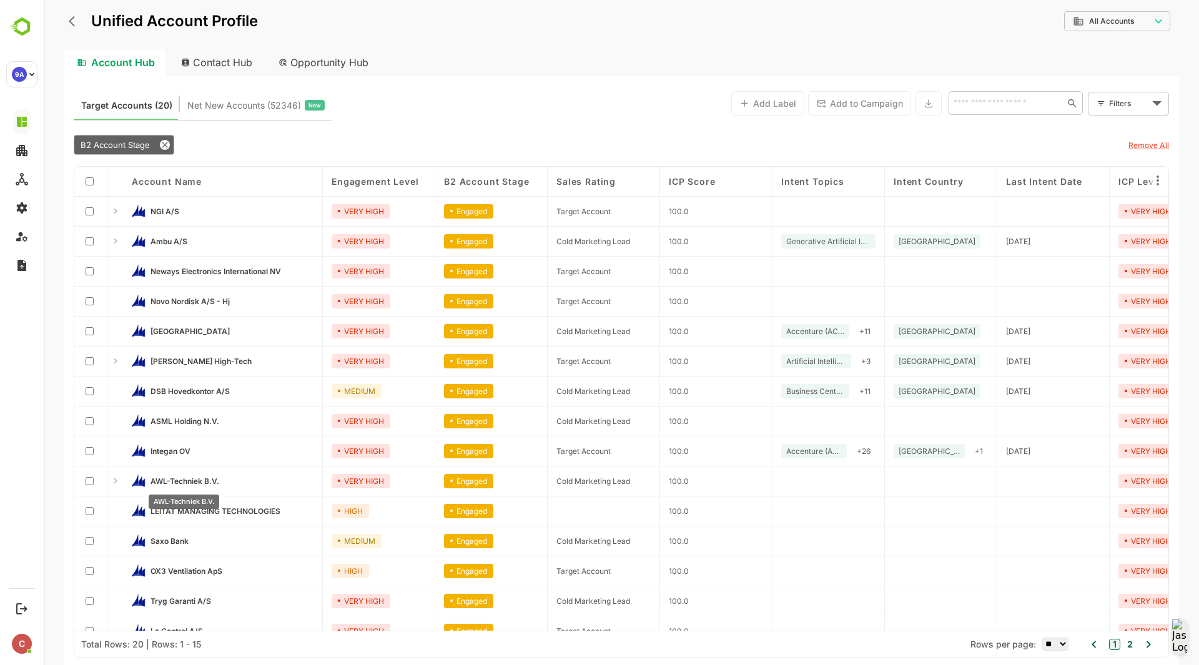
click at [188, 483] on span "AWL-Techniek B.V." at bounding box center [184, 480] width 69 height 9
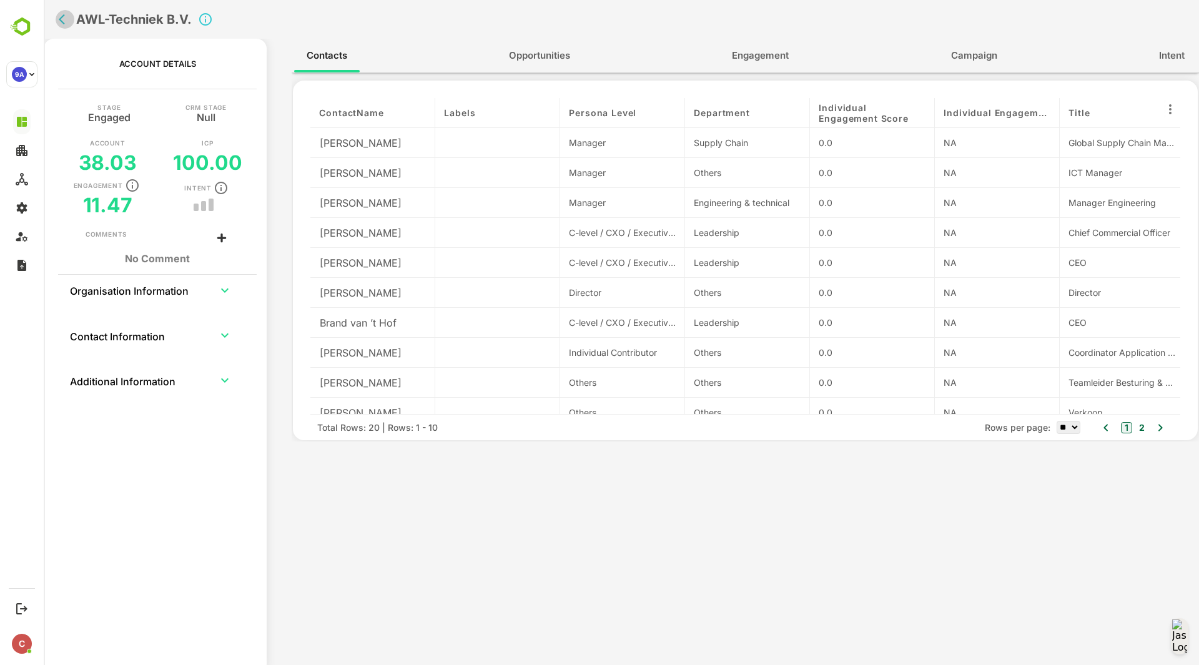
click at [65, 17] on icon "back" at bounding box center [65, 19] width 12 height 12
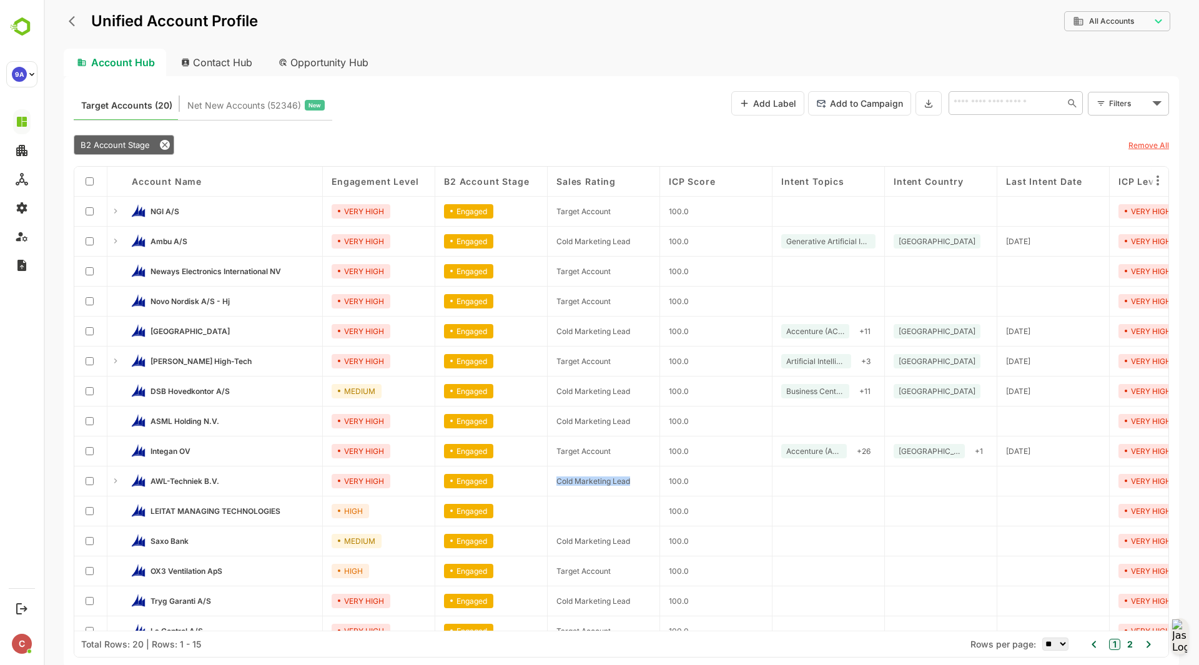
drag, startPoint x: 554, startPoint y: 482, endPoint x: 630, endPoint y: 481, distance: 76.2
click at [630, 481] on div "Cold Marketing Lead" at bounding box center [604, 481] width 112 height 30
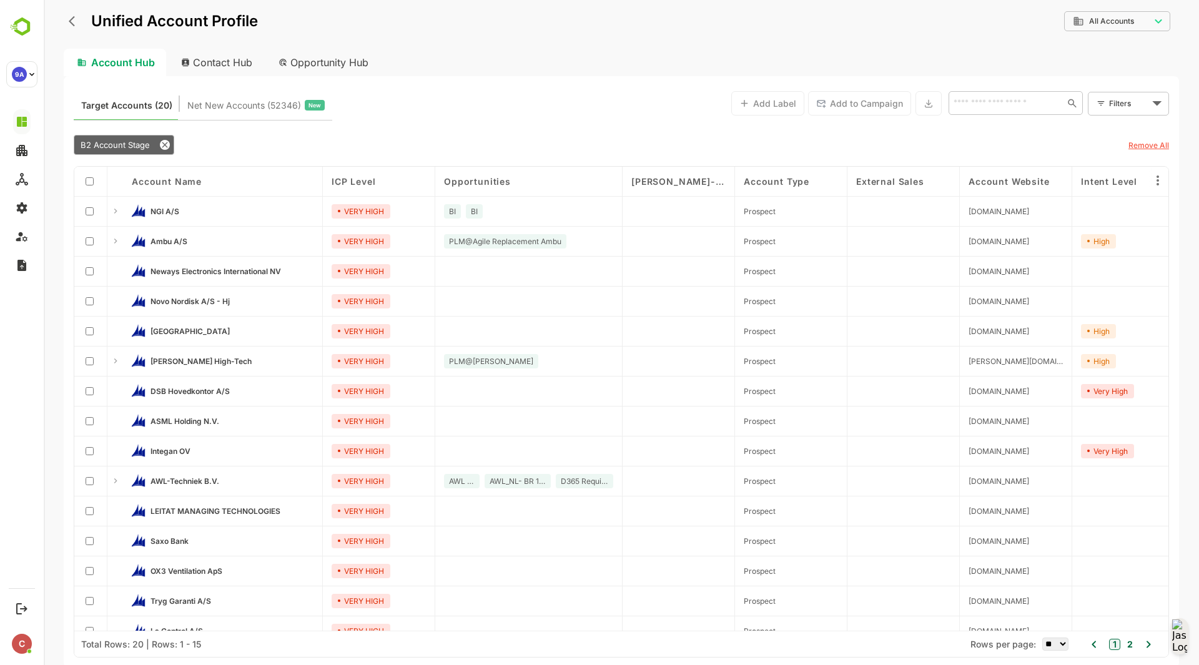
scroll to position [0, 792]
drag, startPoint x: 797, startPoint y: 183, endPoint x: 441, endPoint y: 179, distance: 356.5
click at [441, 179] on div "Account Name Engagement Level B2 Account Stage Sales Rating ICP Score Intent To…" at bounding box center [621, 399] width 1094 height 465
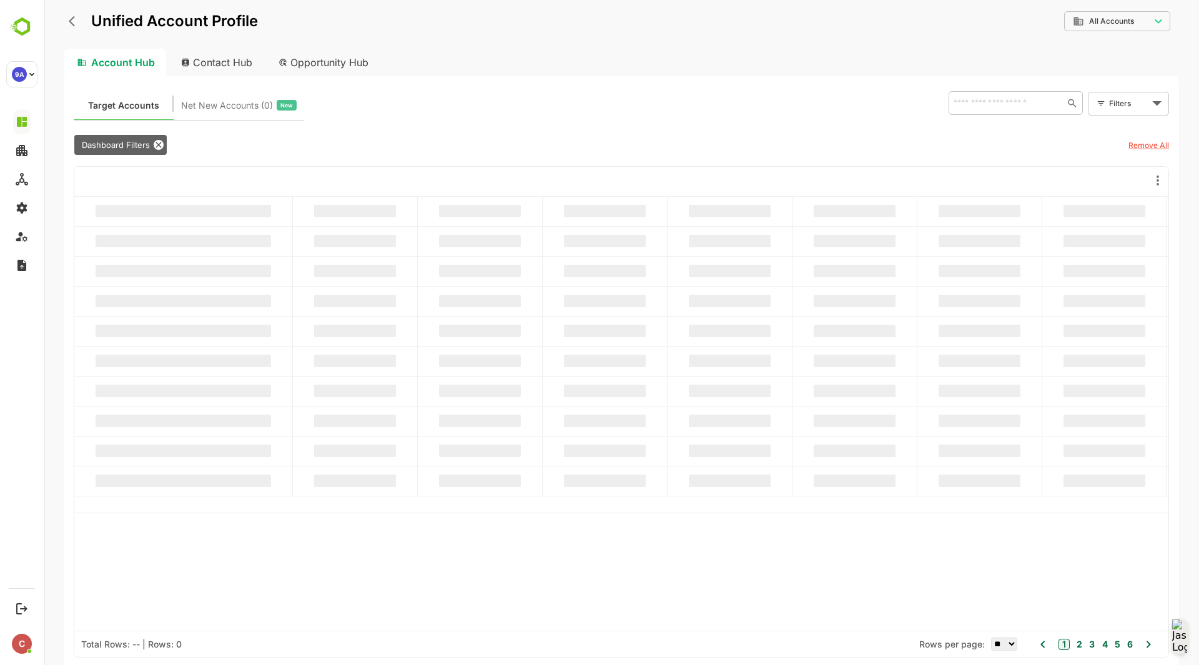
scroll to position [0, 0]
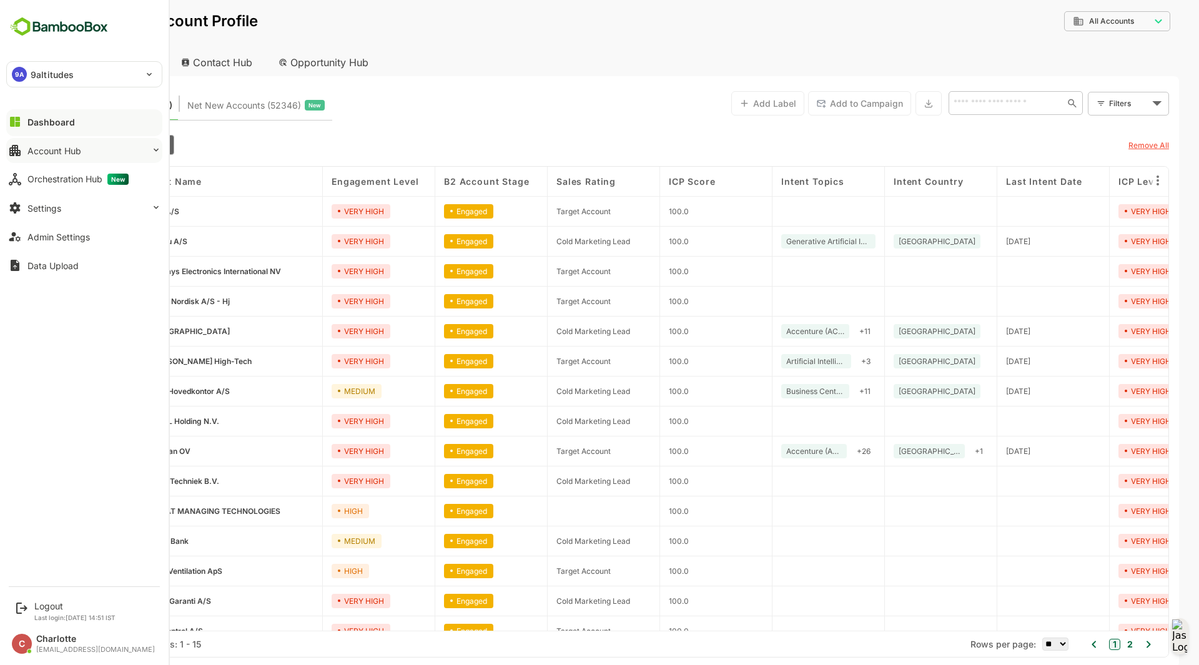
click at [121, 150] on button "Account Hub" at bounding box center [84, 150] width 156 height 25
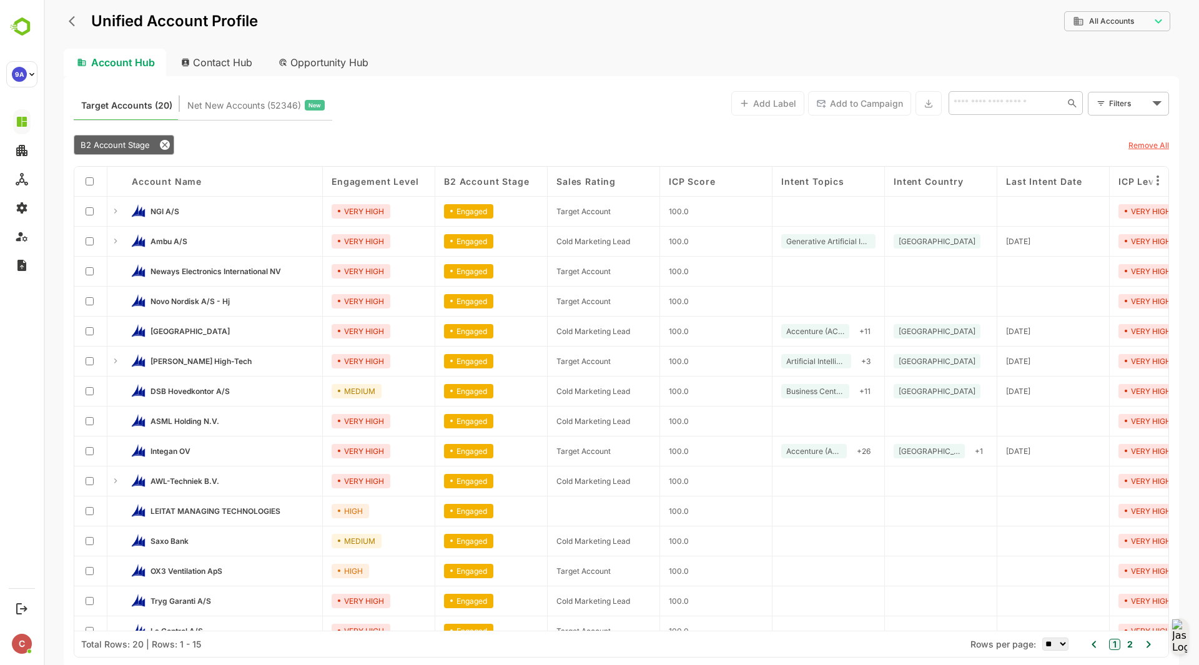
click at [428, 127] on div "Target Accounts (20) Net New Accounts ( 52346 ) New Add Label Add to Campaign ​…" at bounding box center [621, 371] width 1115 height 591
